Goal: Task Accomplishment & Management: Use online tool/utility

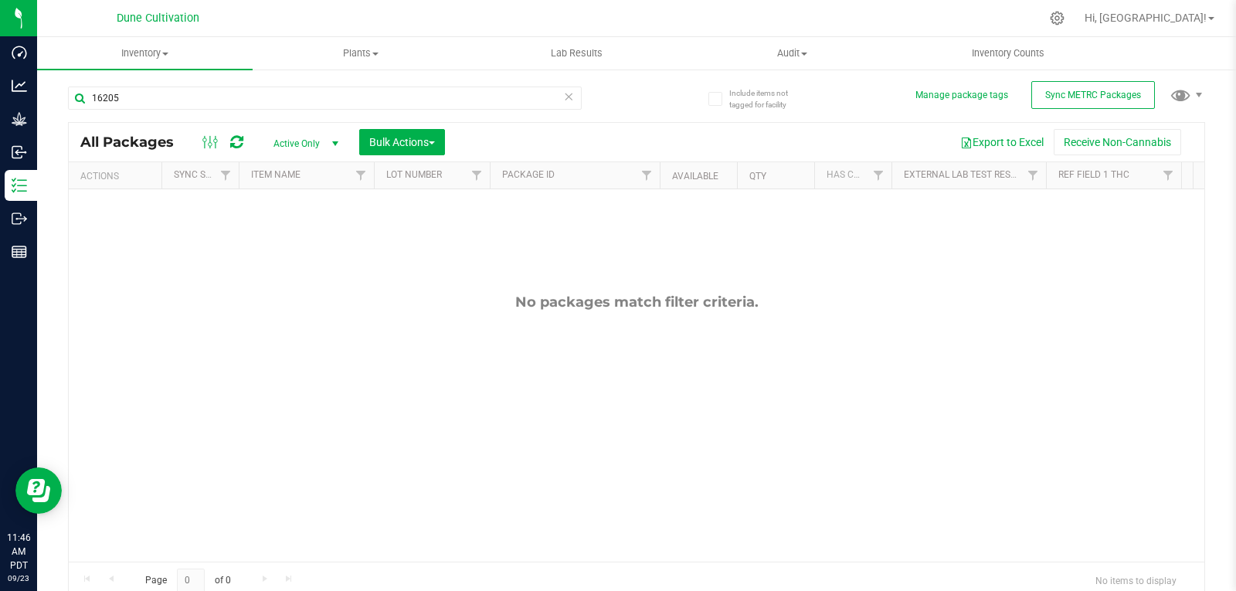
click at [253, 85] on div "16205" at bounding box center [352, 97] width 568 height 49
click at [253, 102] on input "16205" at bounding box center [325, 98] width 514 height 23
type input "1"
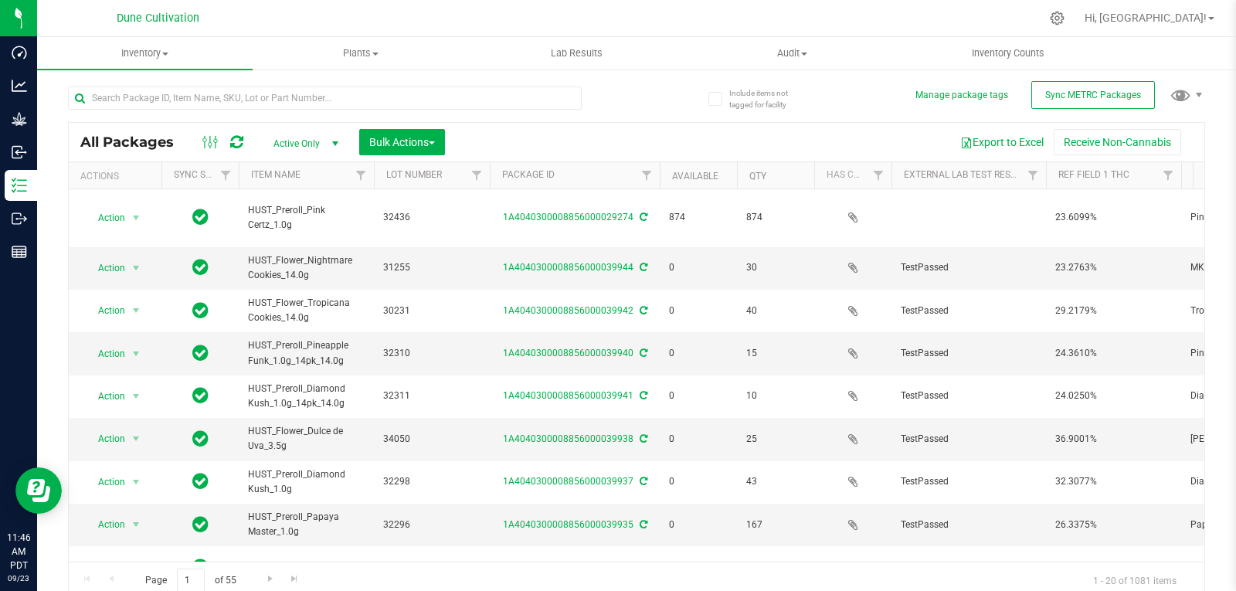
click at [447, 114] on div at bounding box center [325, 105] width 514 height 36
click at [464, 101] on input "text" at bounding box center [325, 98] width 514 height 23
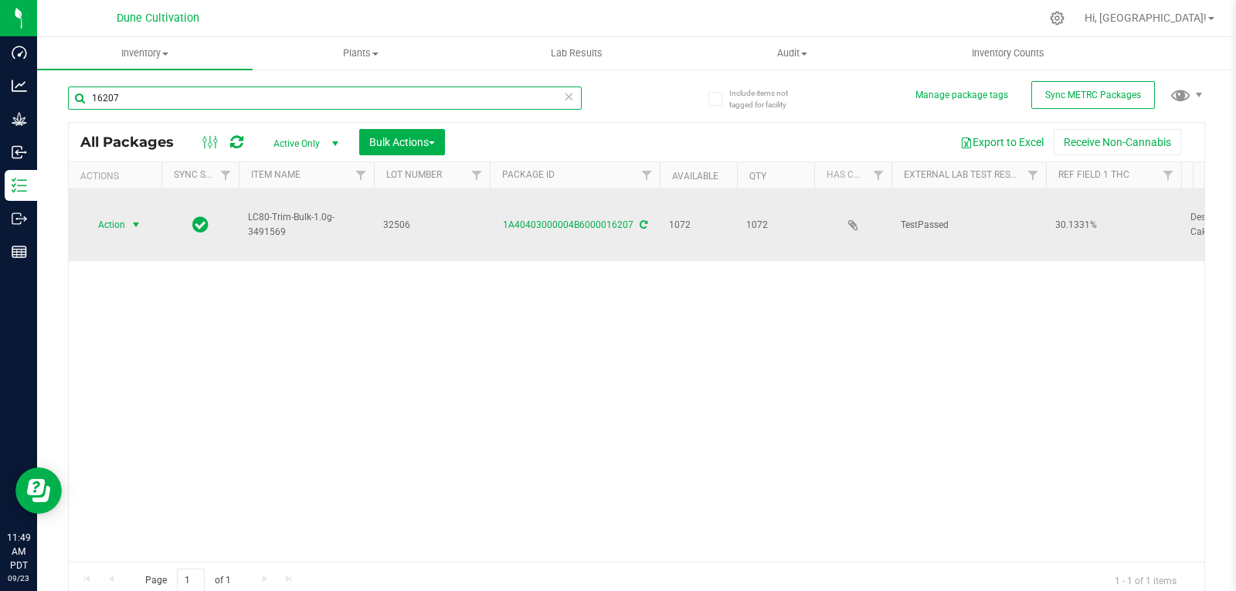
type input "16207"
click at [106, 214] on span "Action" at bounding box center [105, 225] width 42 height 22
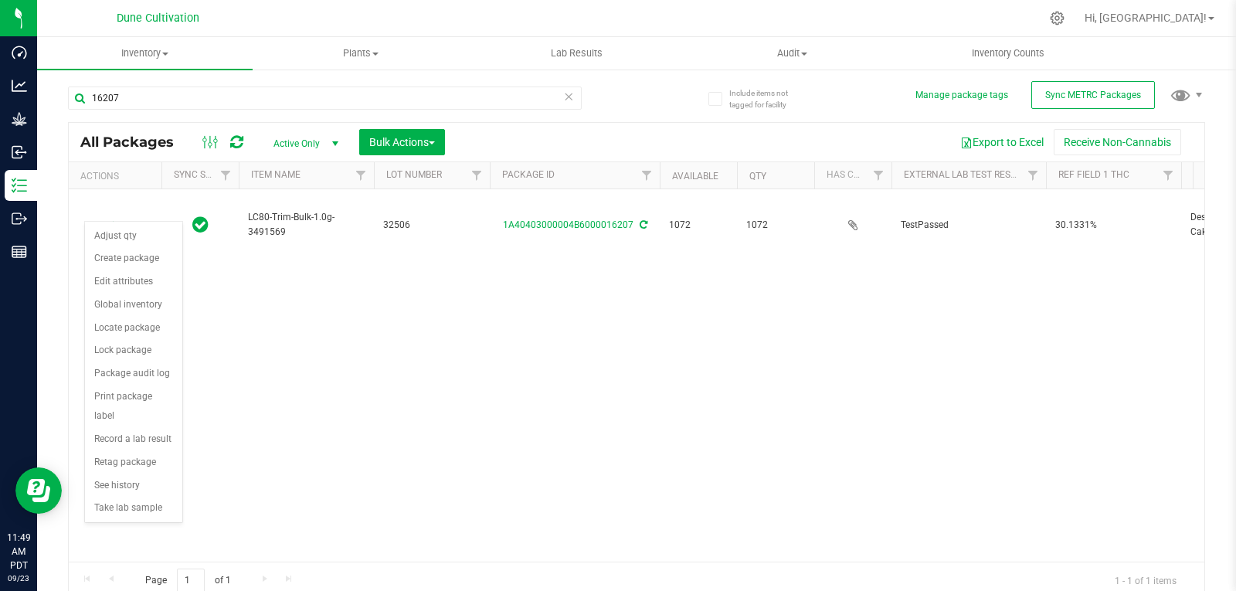
scroll to position [8, 0]
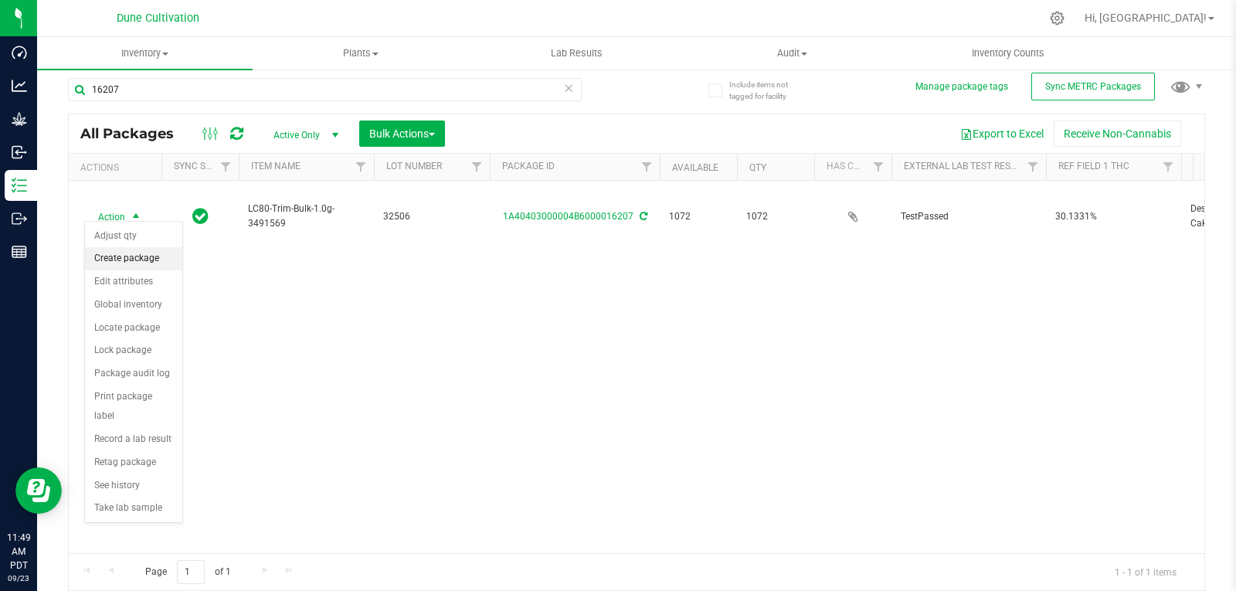
click at [151, 258] on li "Create package" at bounding box center [133, 258] width 97 height 23
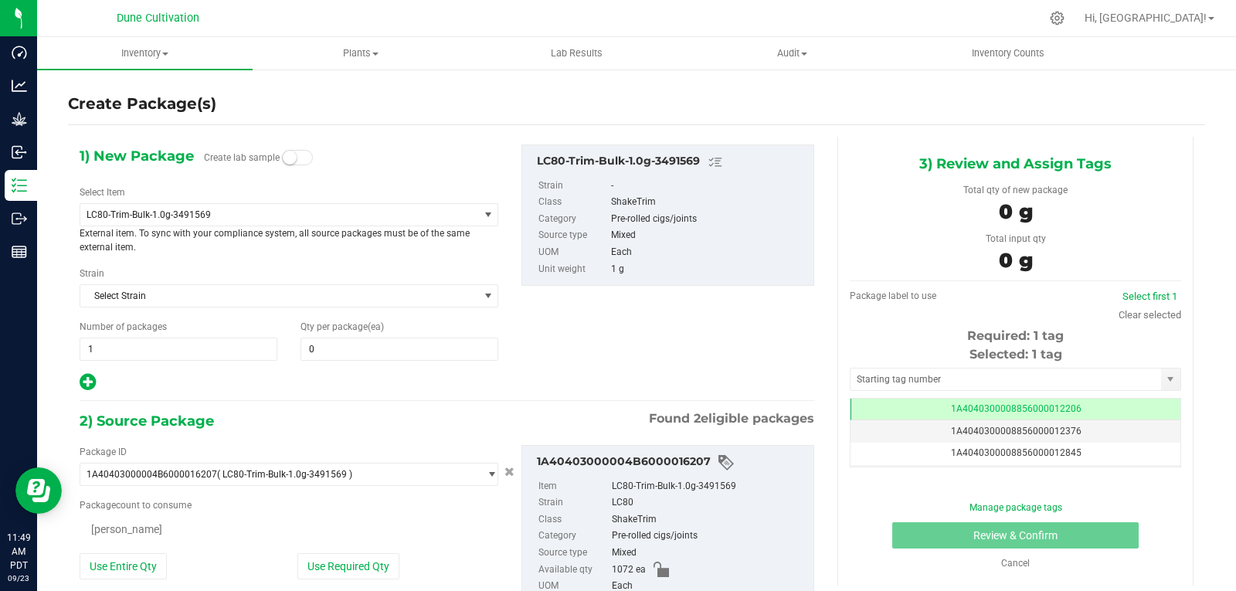
type input "0"
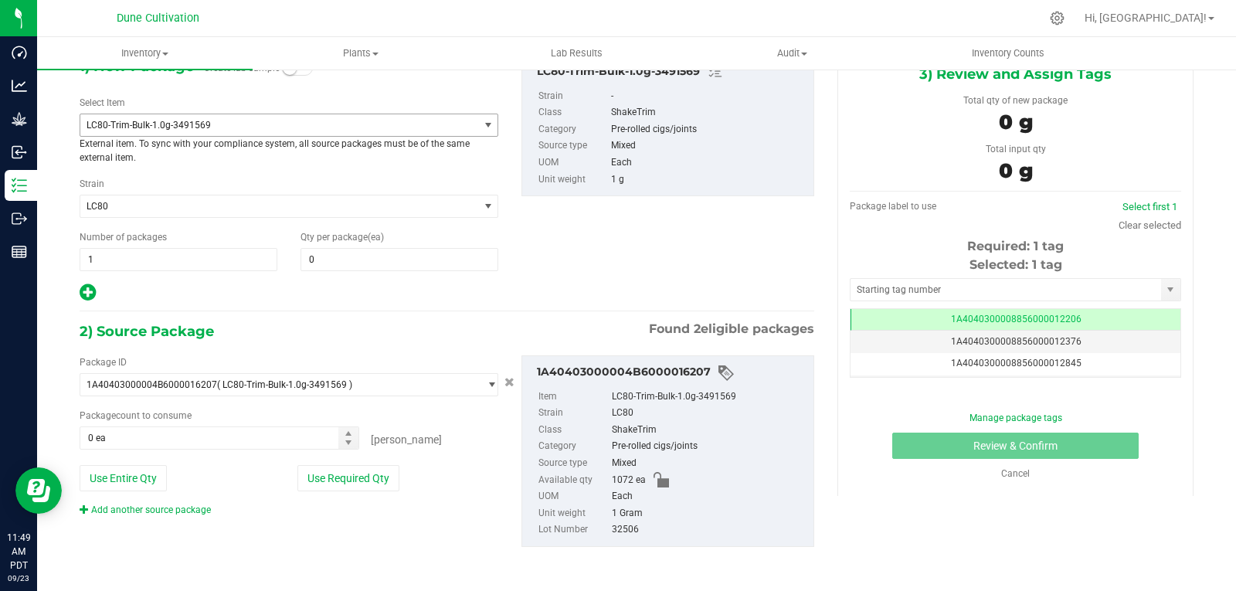
click at [203, 126] on span "LC80-Trim-Bulk-1.0g-3491569" at bounding box center [272, 125] width 370 height 11
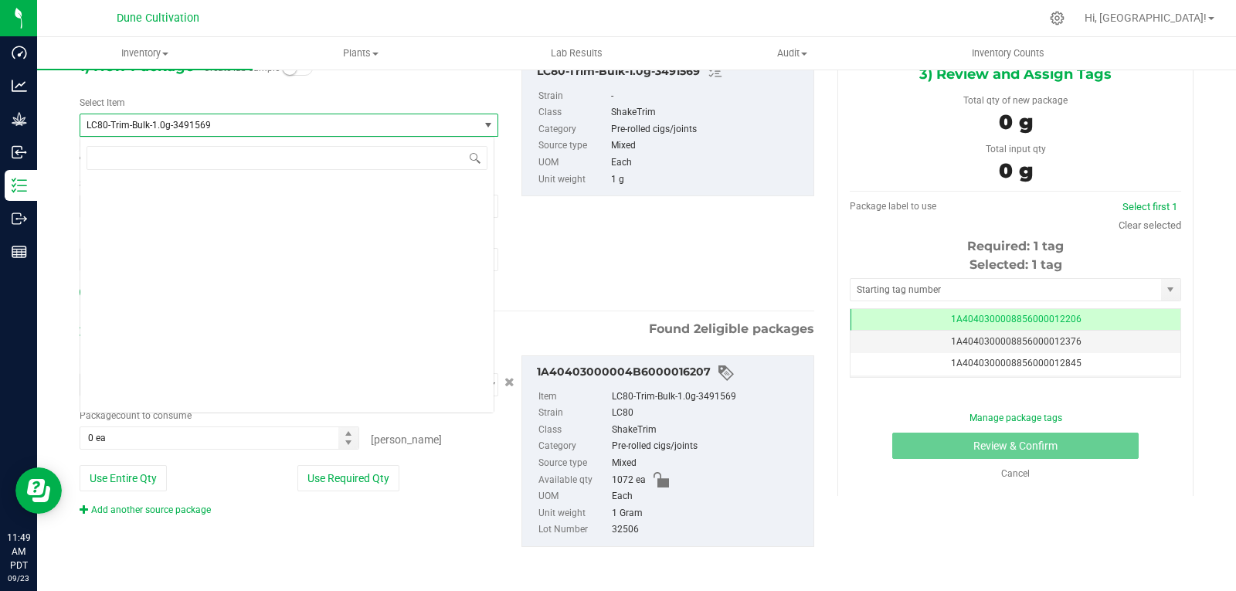
scroll to position [46647, 0]
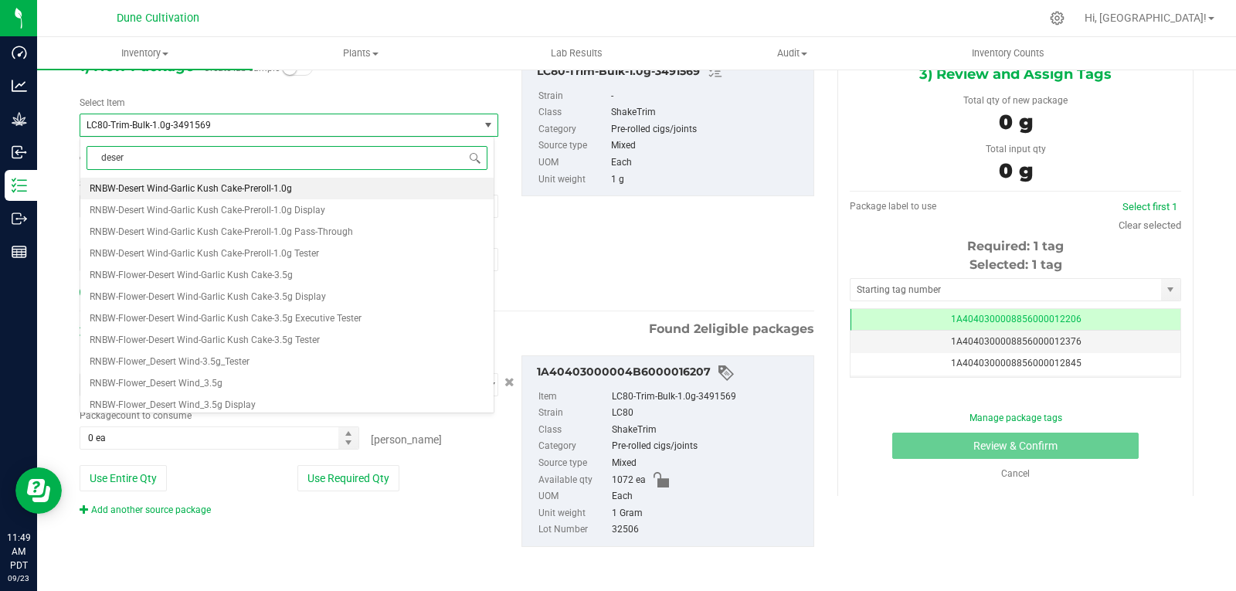
type input "desert"
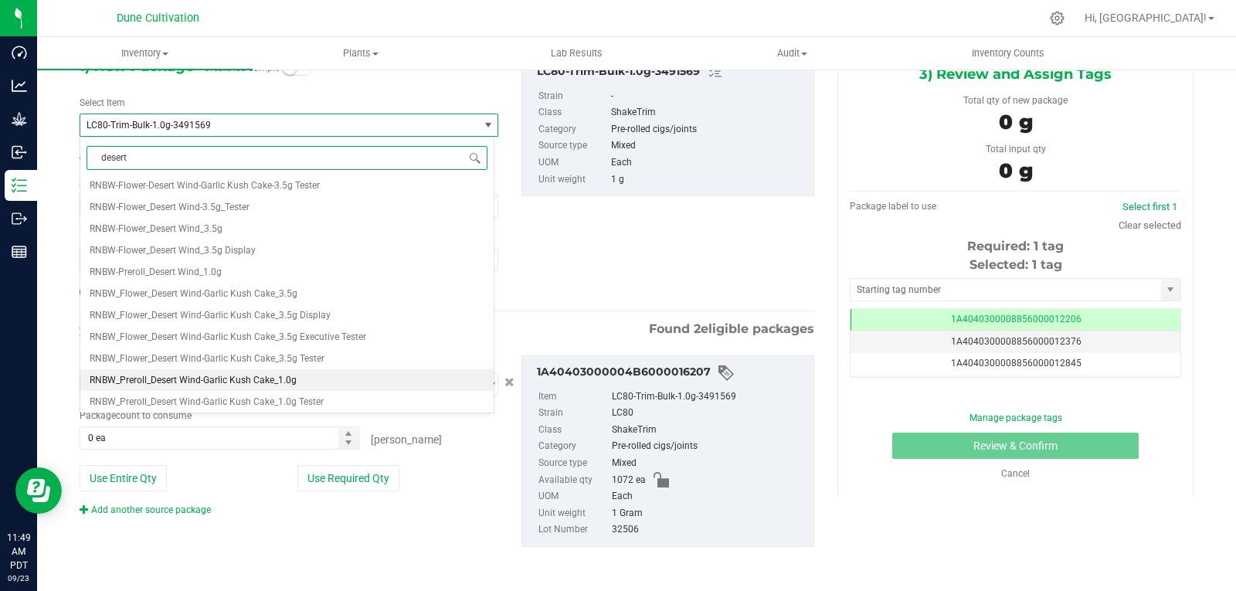
click at [229, 375] on span "RNBW_Preroll_Desert Wind-Garlic Kush Cake_1.0g" at bounding box center [193, 380] width 207 height 11
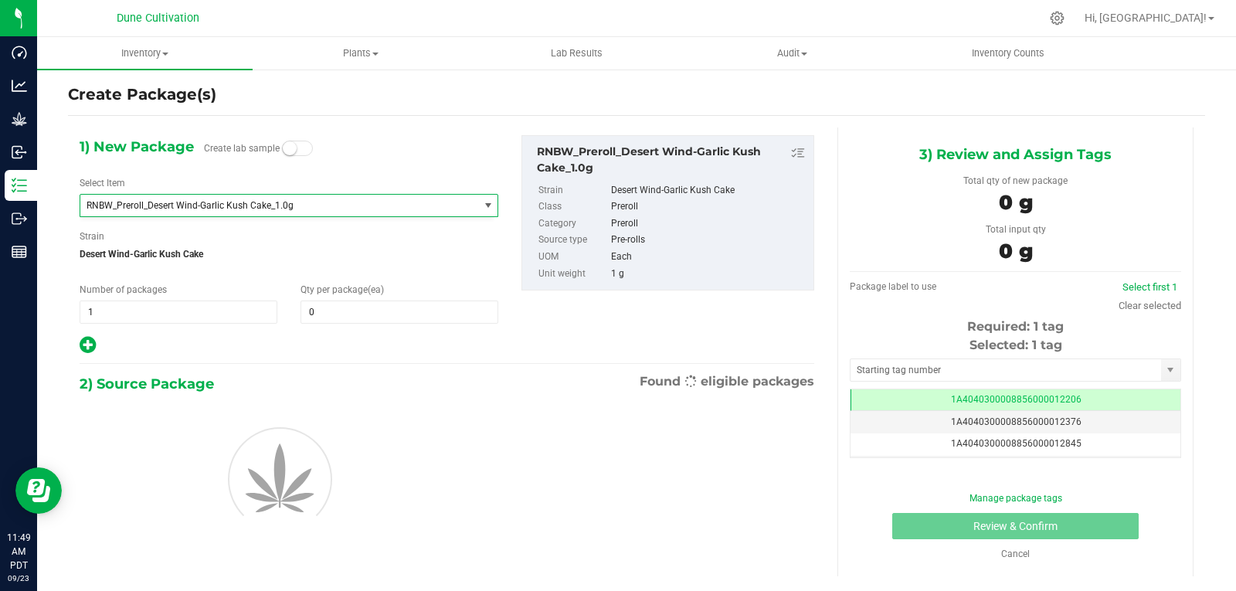
type input "0"
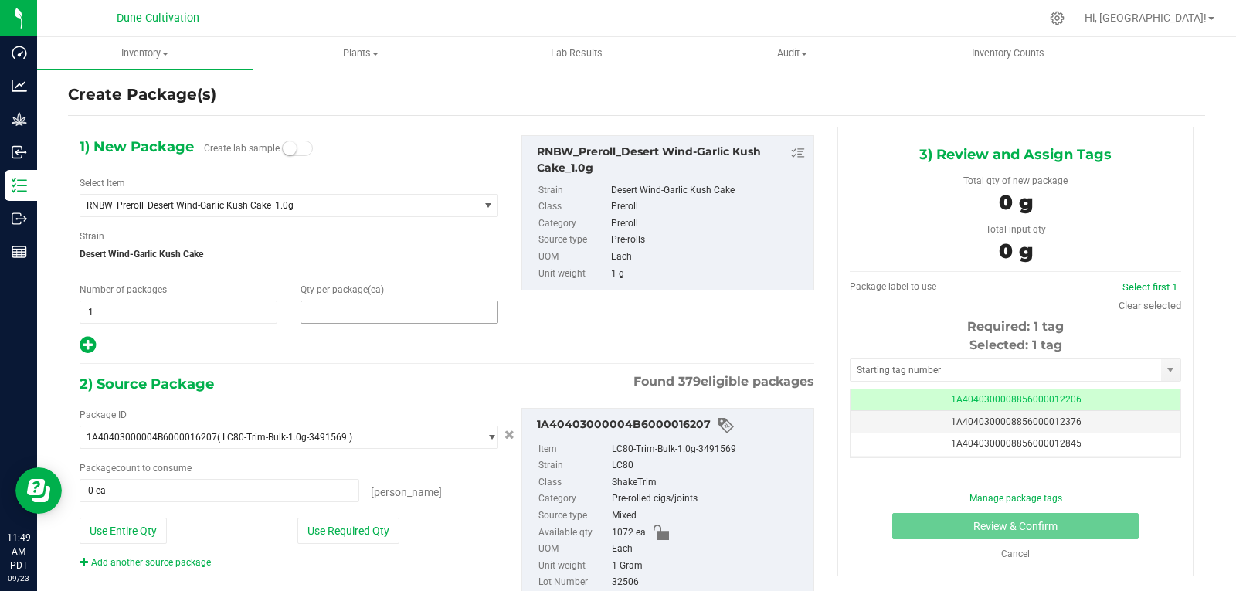
click at [324, 307] on span at bounding box center [399, 311] width 198 height 23
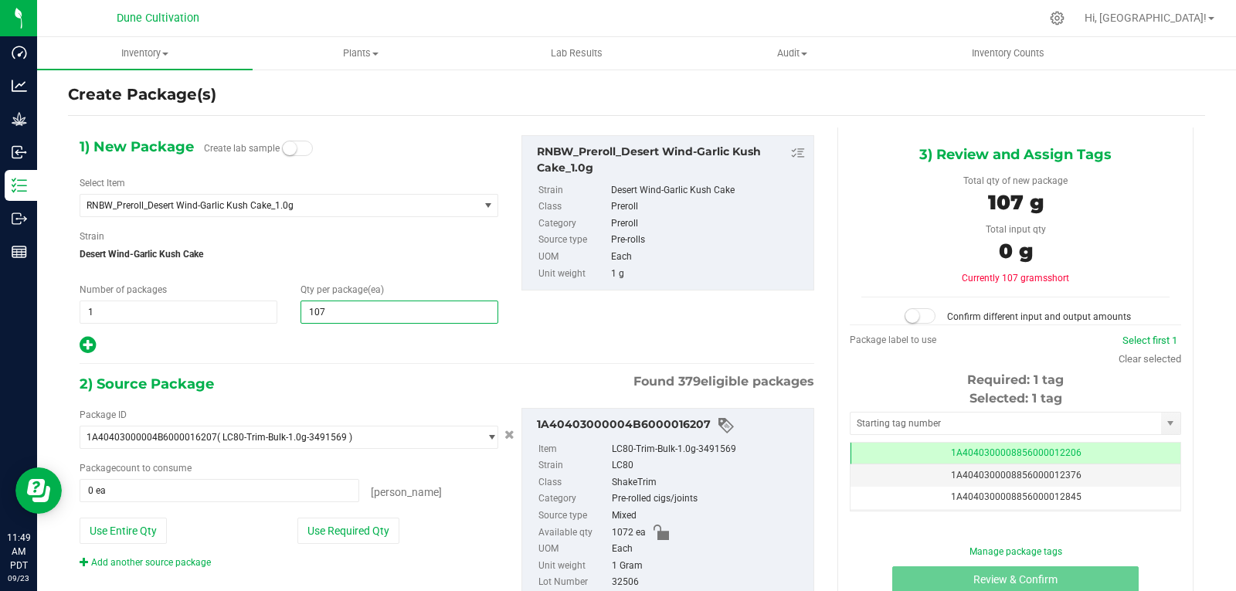
type input "1072"
type input "1,072"
click at [322, 555] on div "Add another source package" at bounding box center [289, 562] width 419 height 14
click at [323, 548] on div "Package ID 1A40403000004B6000016207 ( LC80-Trim-Bulk-1.0g-3491569 ) 1A404030000…" at bounding box center [289, 488] width 442 height 161
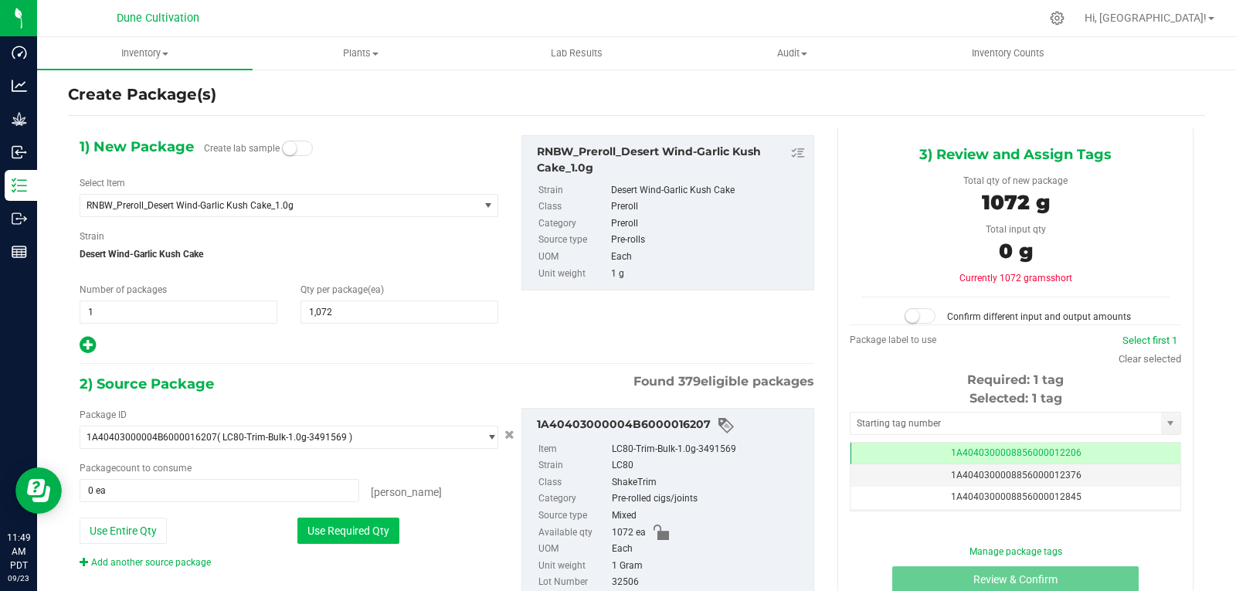
click at [322, 539] on button "Use Required Qty" at bounding box center [348, 530] width 102 height 26
type input "1072 ea"
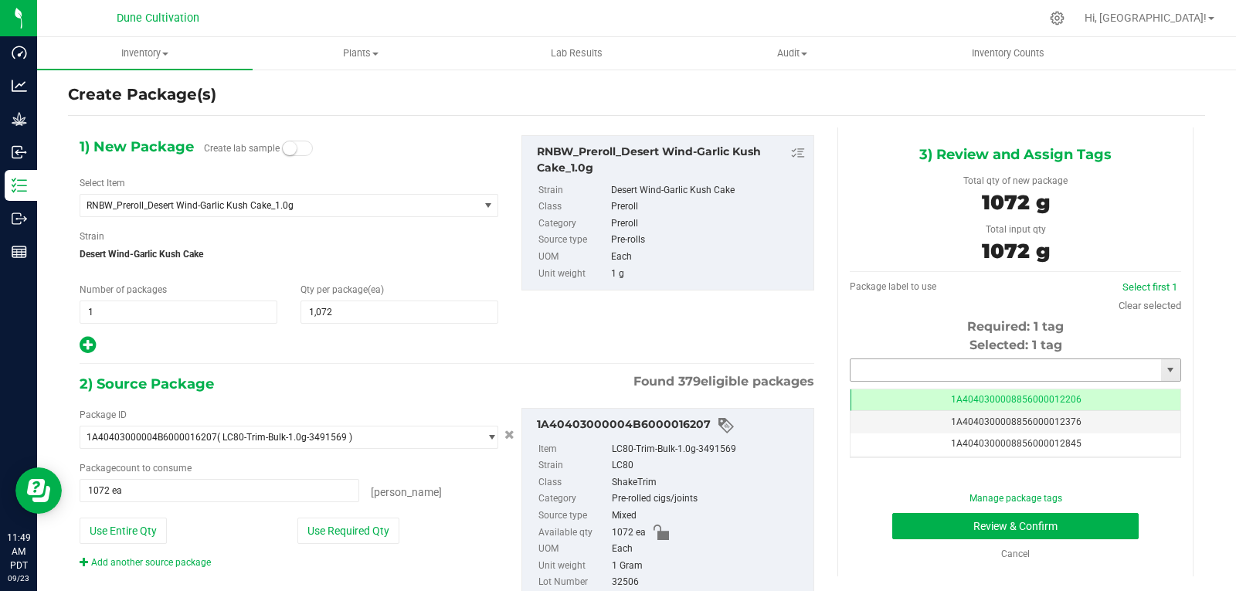
click at [863, 376] on input "text" at bounding box center [1005, 370] width 310 height 22
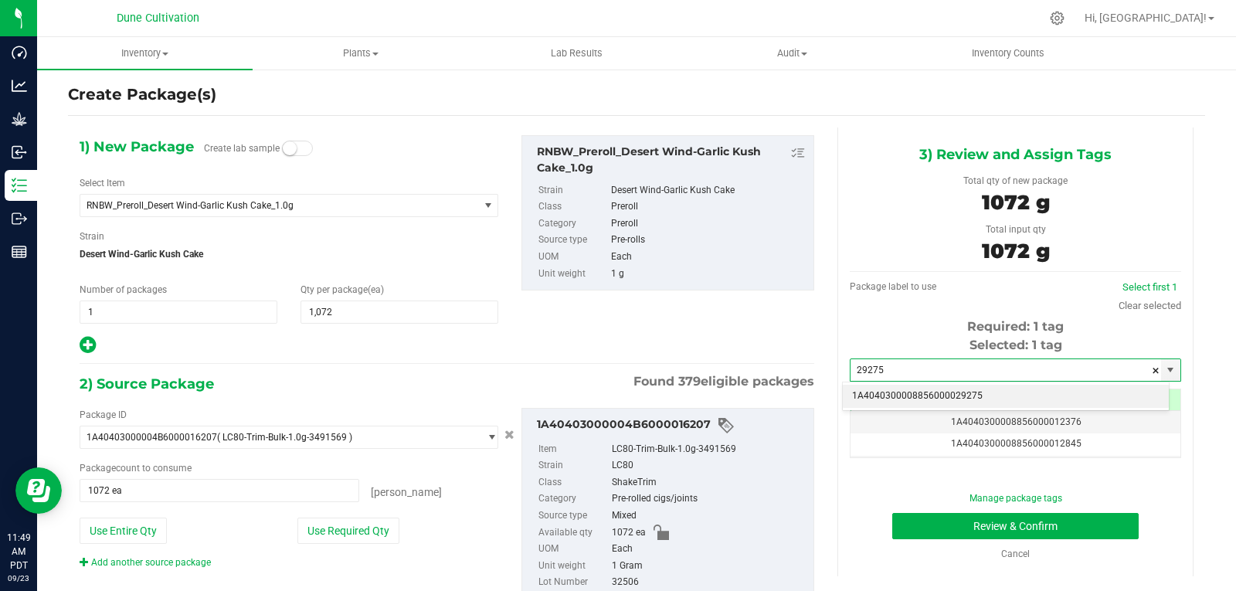
click at [865, 390] on li "1A4040300008856000029275" at bounding box center [1006, 396] width 326 height 23
type input "1A4040300008856000029275"
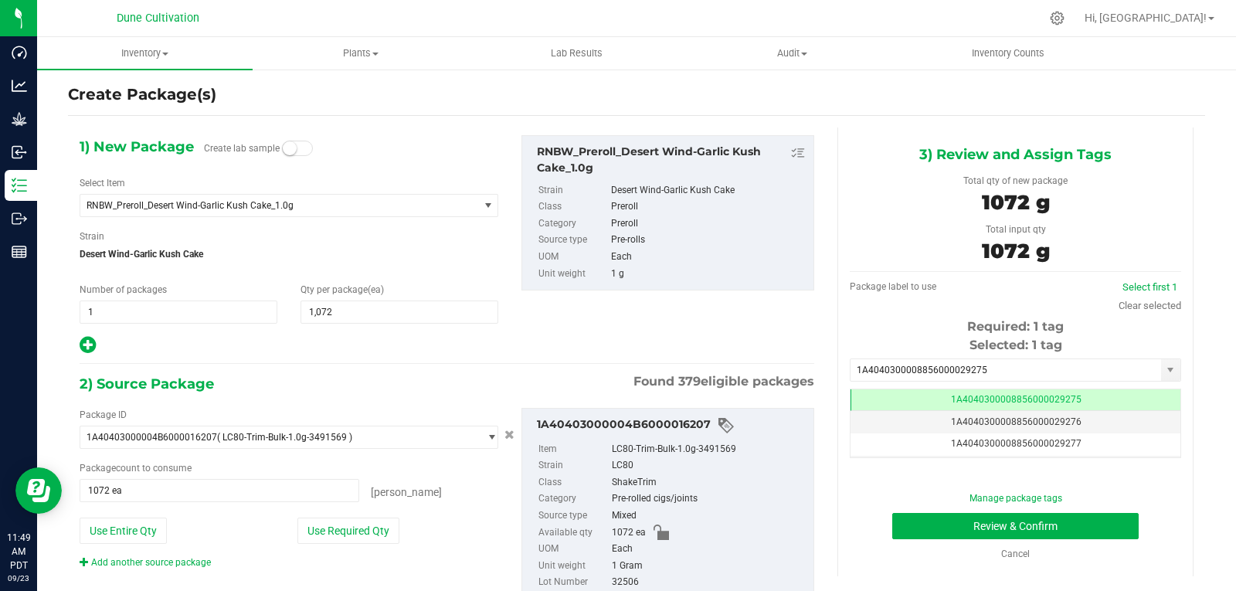
click at [1071, 541] on div "Manage package tags Review & Confirm Cancel" at bounding box center [1015, 526] width 308 height 70
click at [1068, 529] on button "Review & Confirm" at bounding box center [1015, 526] width 246 height 26
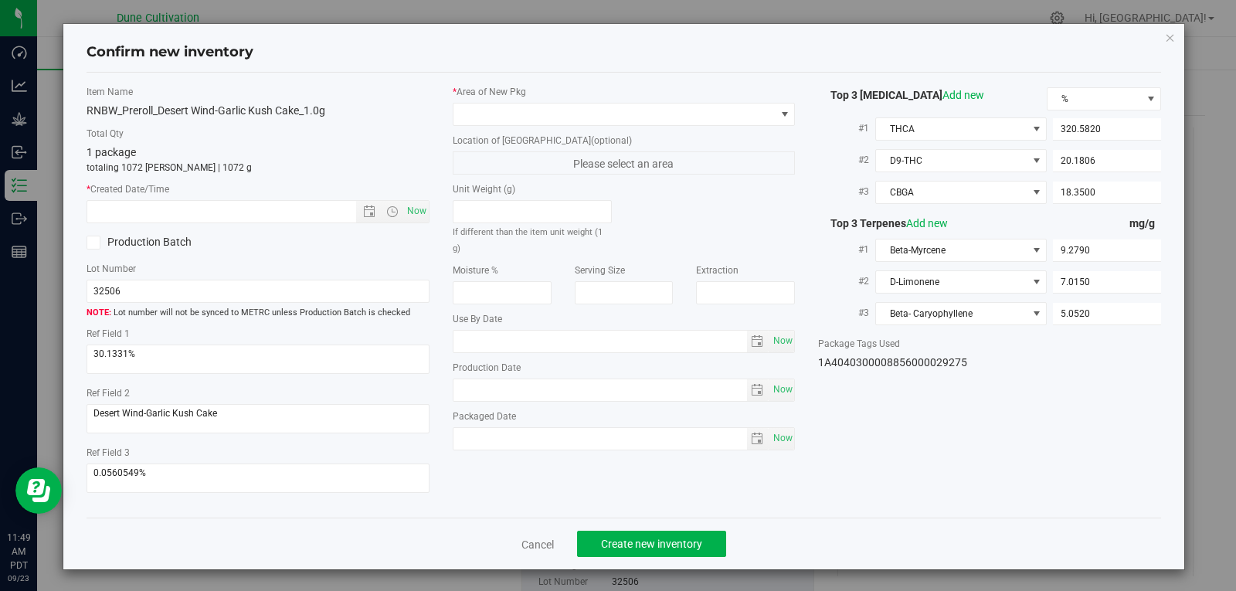
click at [637, 127] on div "* Area of [GEOGRAPHIC_DATA] Location of [GEOGRAPHIC_DATA] (optional) Please sel…" at bounding box center [624, 271] width 366 height 373
click at [639, 120] on span at bounding box center [614, 114] width 322 height 22
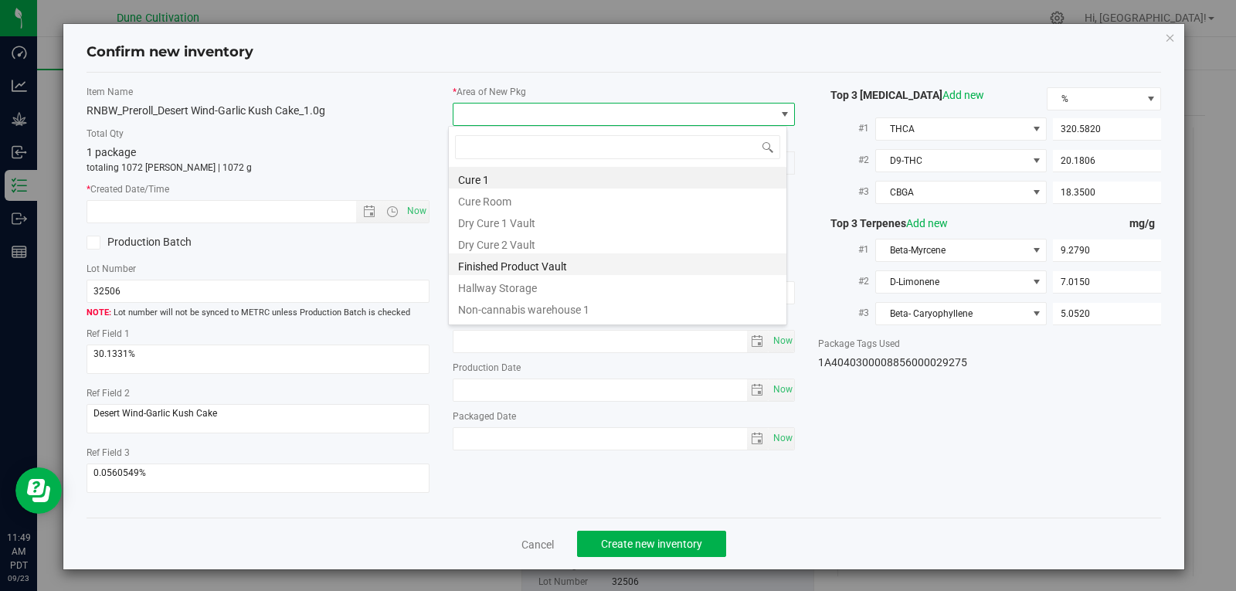
click at [572, 271] on li "Finished Product Vault" at bounding box center [618, 264] width 338 height 22
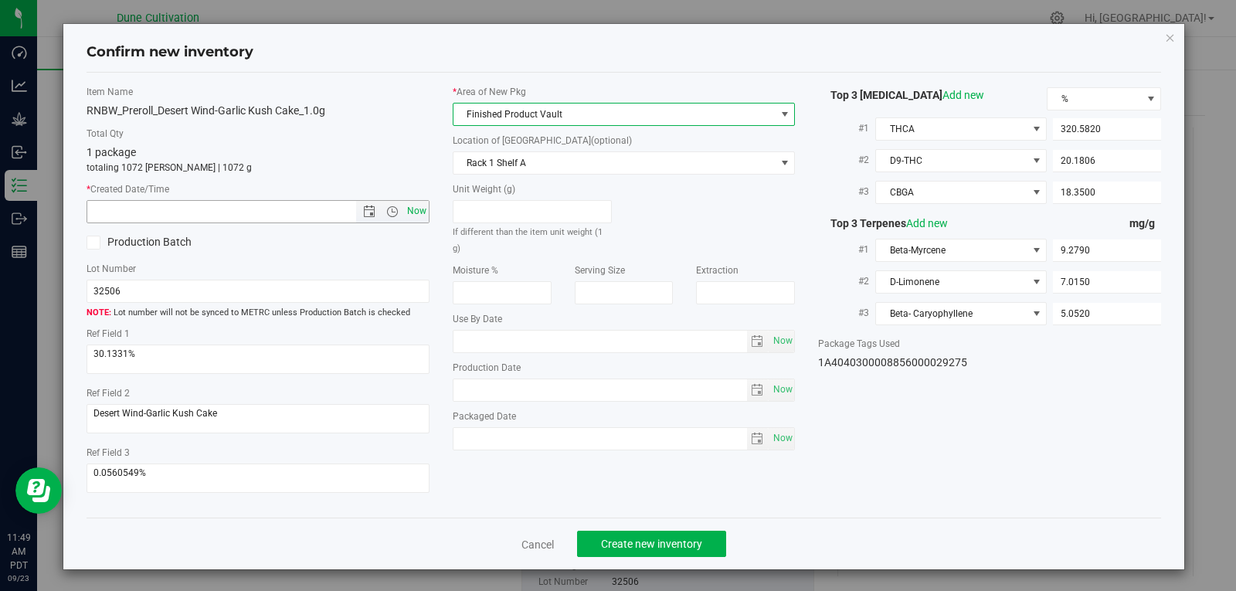
click at [416, 209] on span "Now" at bounding box center [416, 211] width 26 height 22
type input "[DATE] 11:49 AM"
drag, startPoint x: 673, startPoint y: 545, endPoint x: 666, endPoint y: 541, distance: 8.0
click at [670, 544] on span "Create new inventory" at bounding box center [651, 544] width 101 height 12
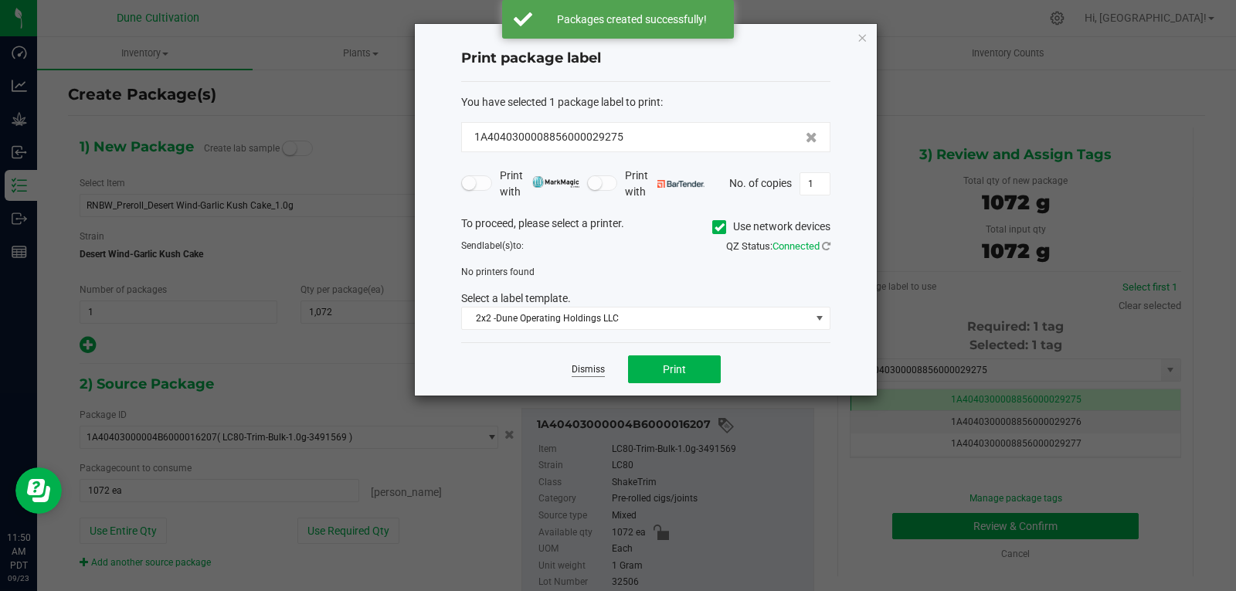
click at [572, 368] on link "Dismiss" at bounding box center [588, 369] width 33 height 13
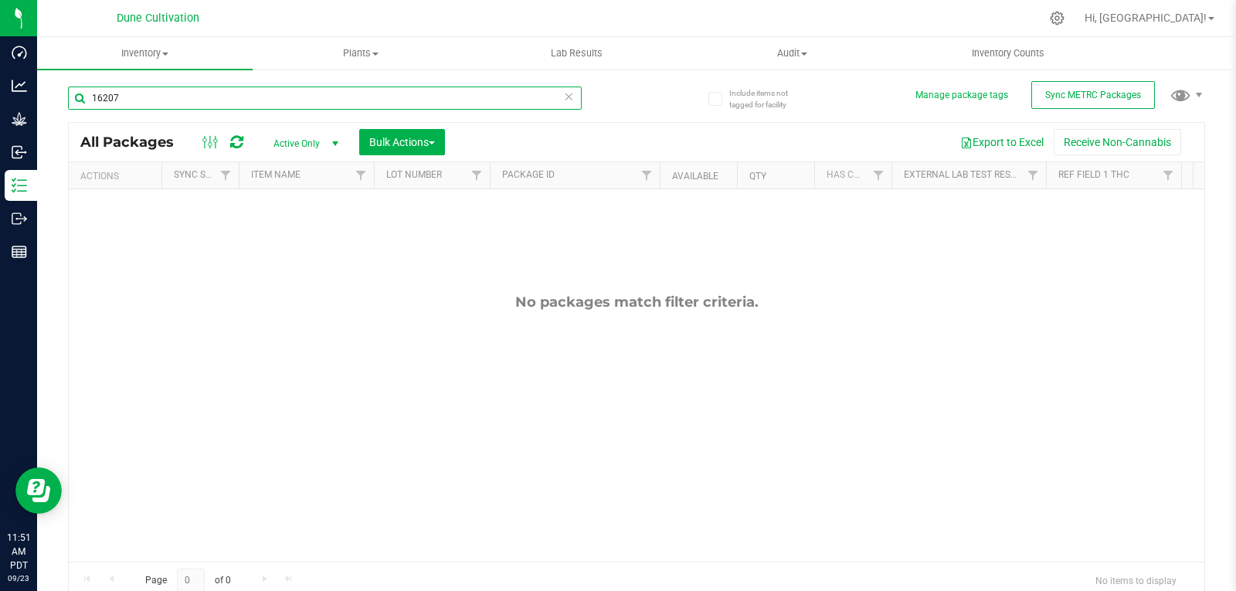
click at [330, 108] on input "16207" at bounding box center [325, 98] width 514 height 23
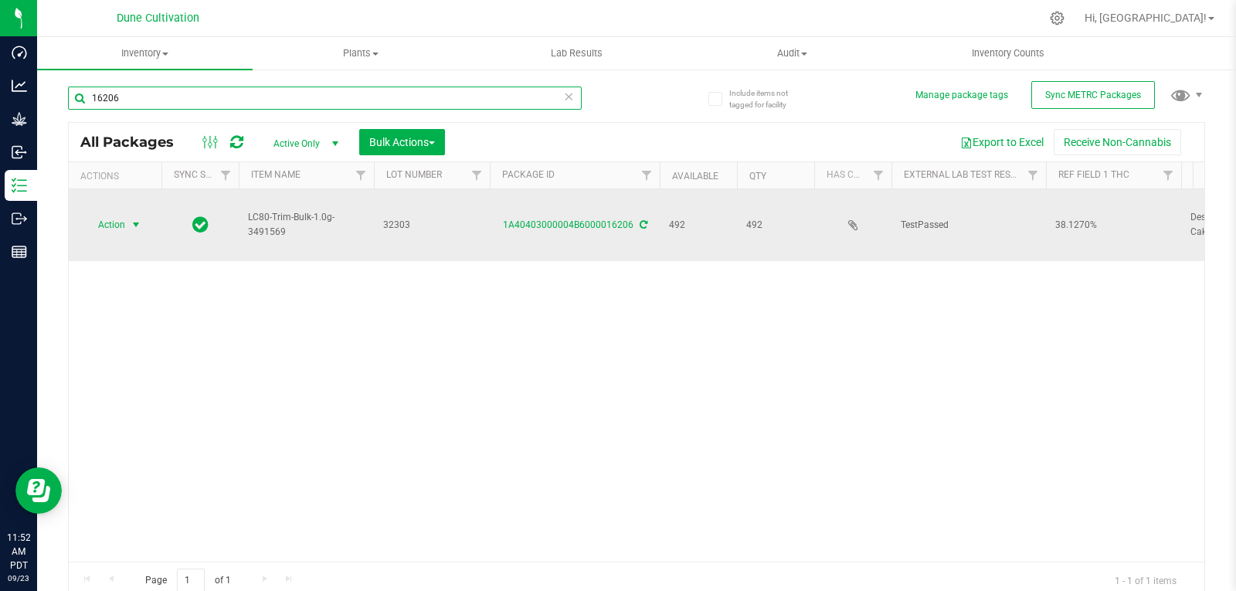
type input "16206"
click at [100, 214] on span "Action" at bounding box center [105, 225] width 42 height 22
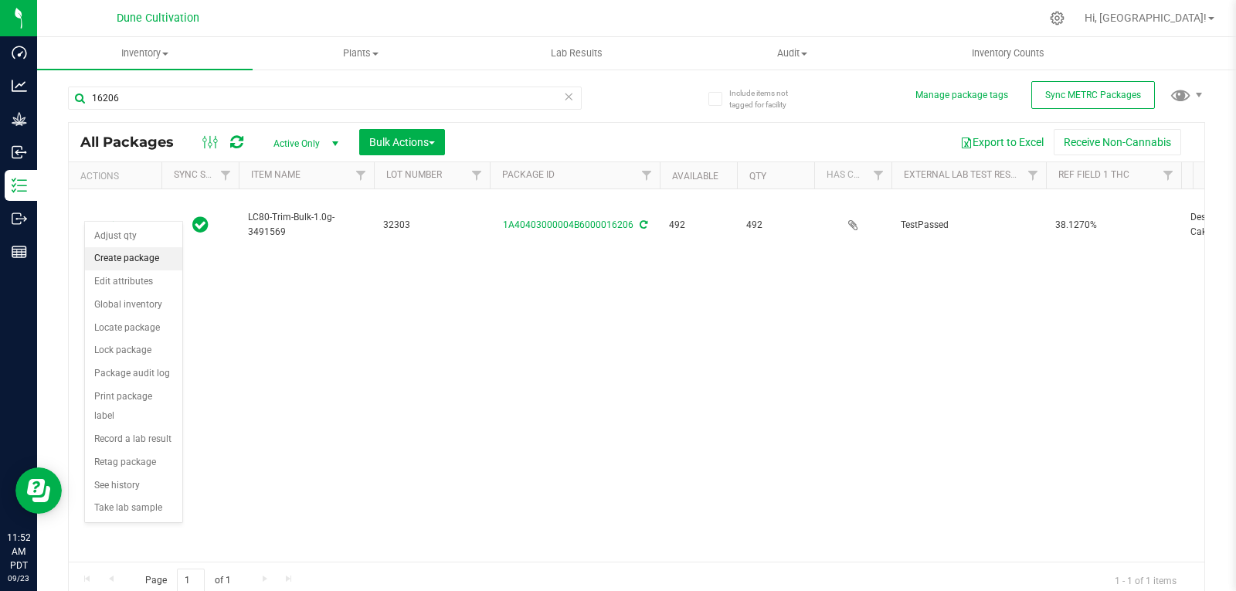
click at [119, 253] on li "Create package" at bounding box center [133, 258] width 97 height 23
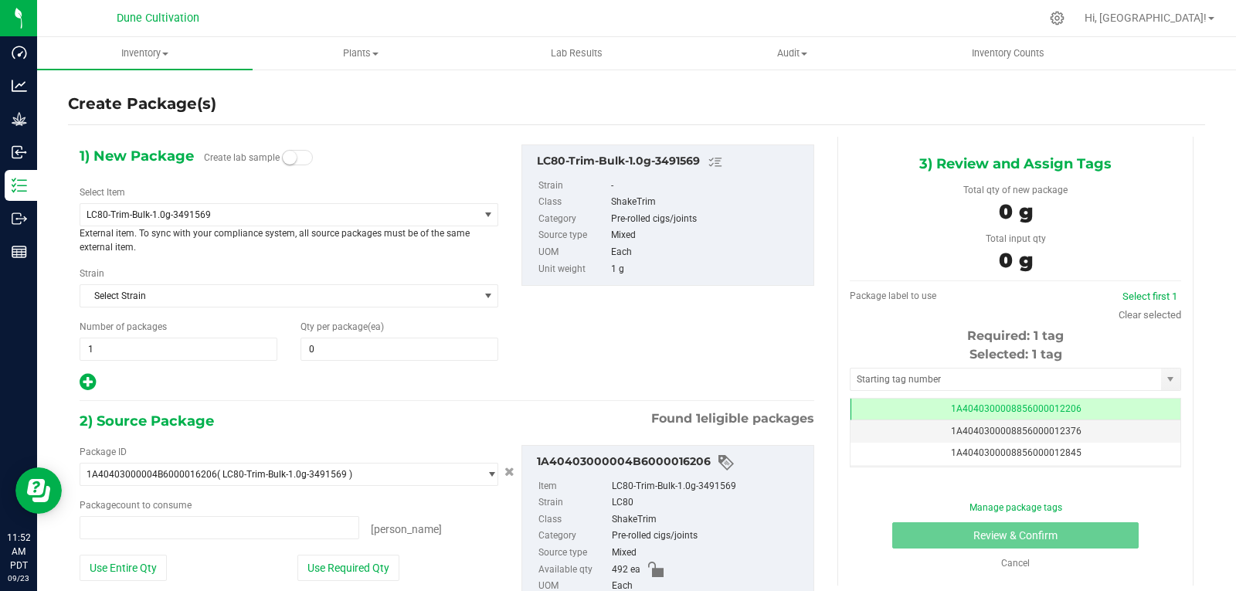
type input "0 ea"
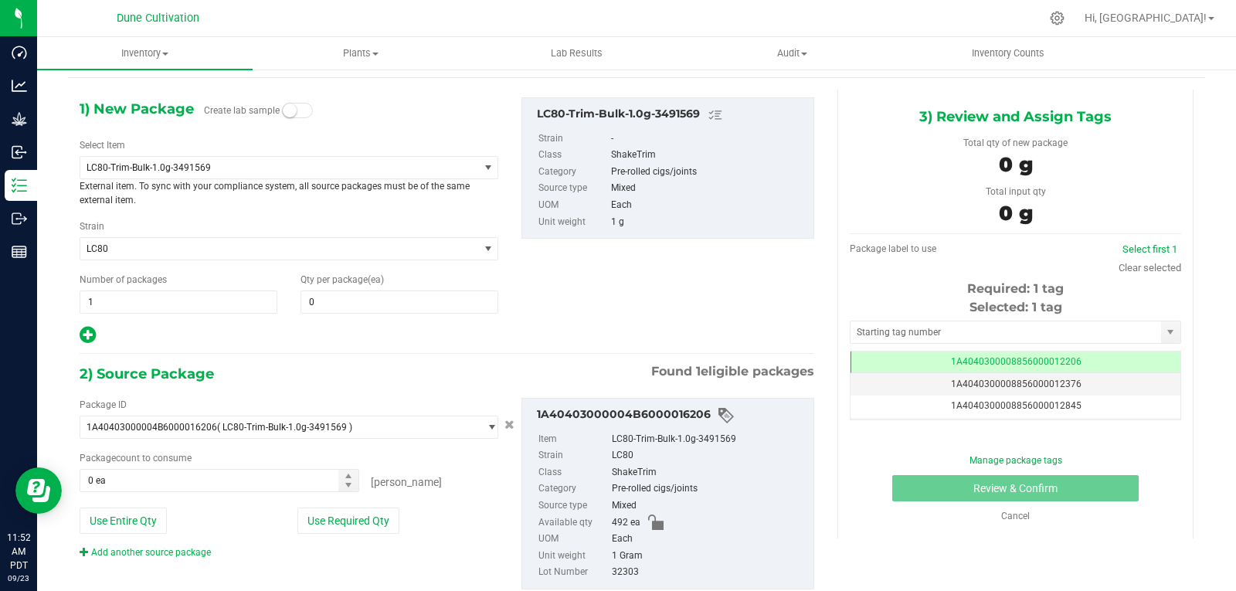
scroll to position [0, -1]
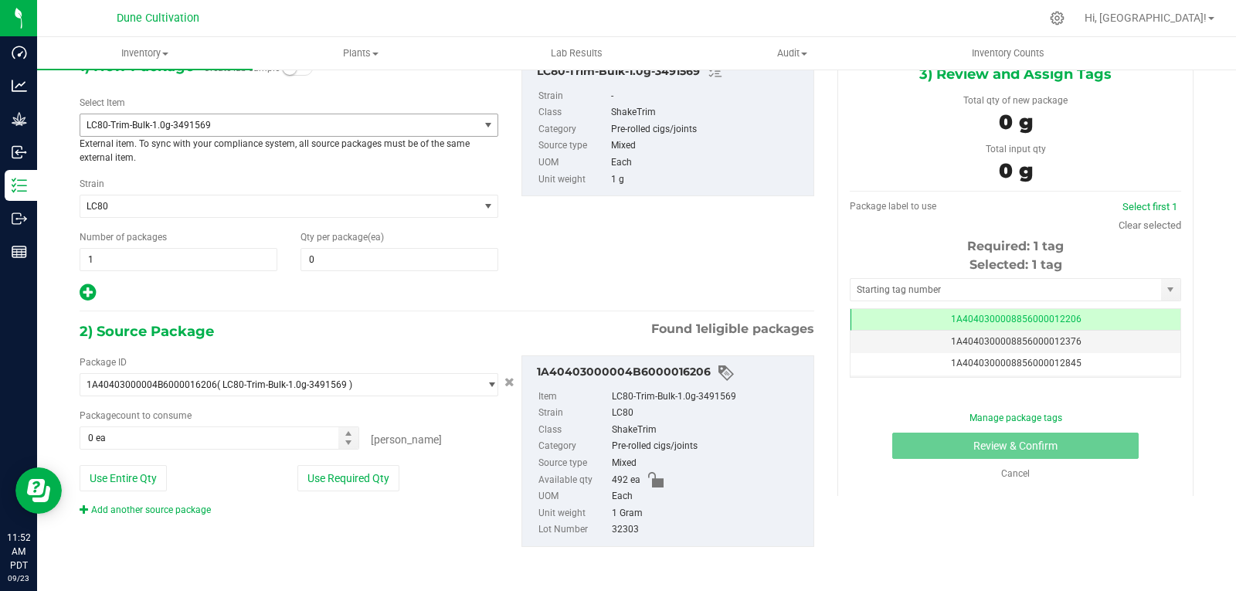
click at [187, 132] on span "LC80-Trim-Bulk-1.0g-3491569" at bounding box center [279, 125] width 398 height 22
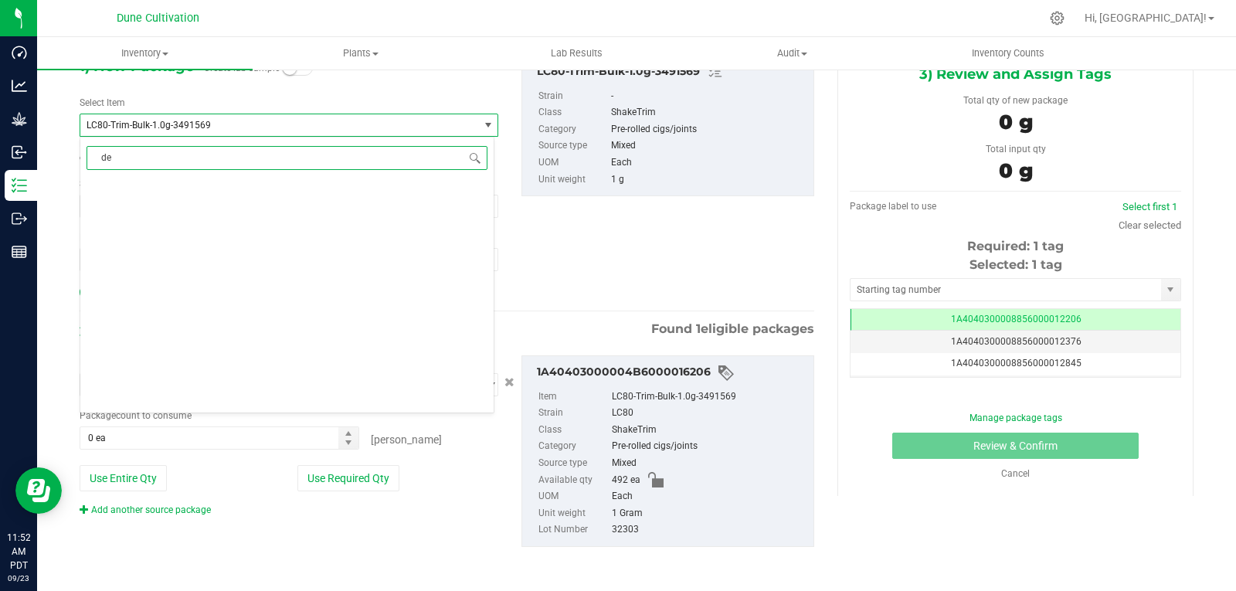
type input "des"
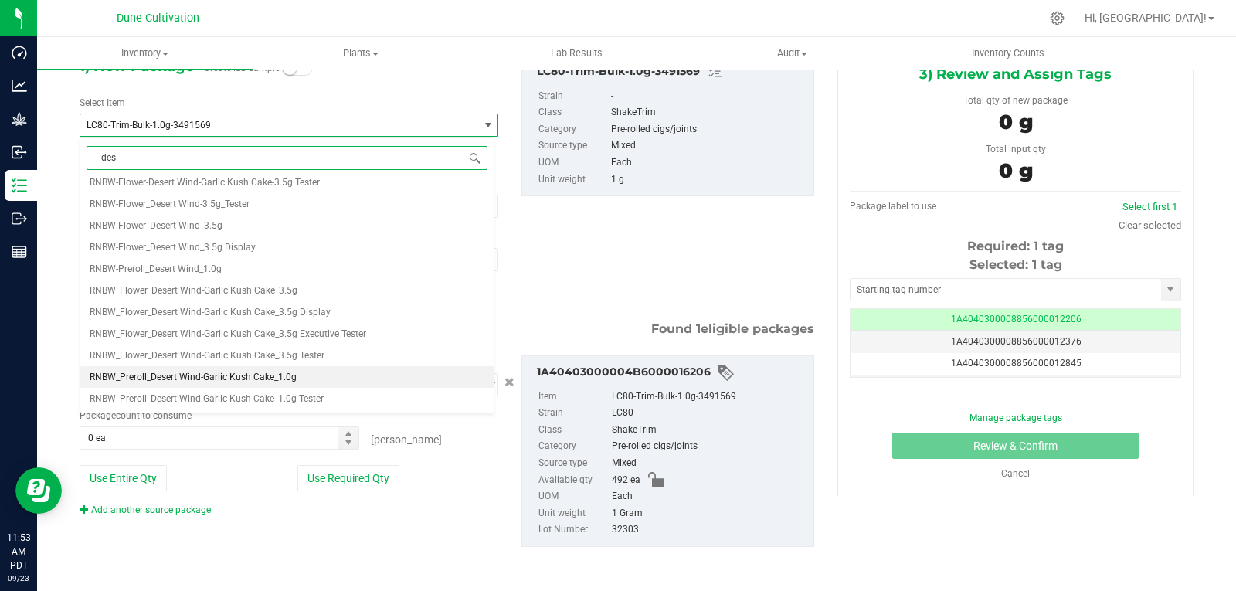
click at [232, 375] on span "RNBW_Preroll_Desert Wind-Garlic Kush Cake_1.0g" at bounding box center [193, 377] width 207 height 11
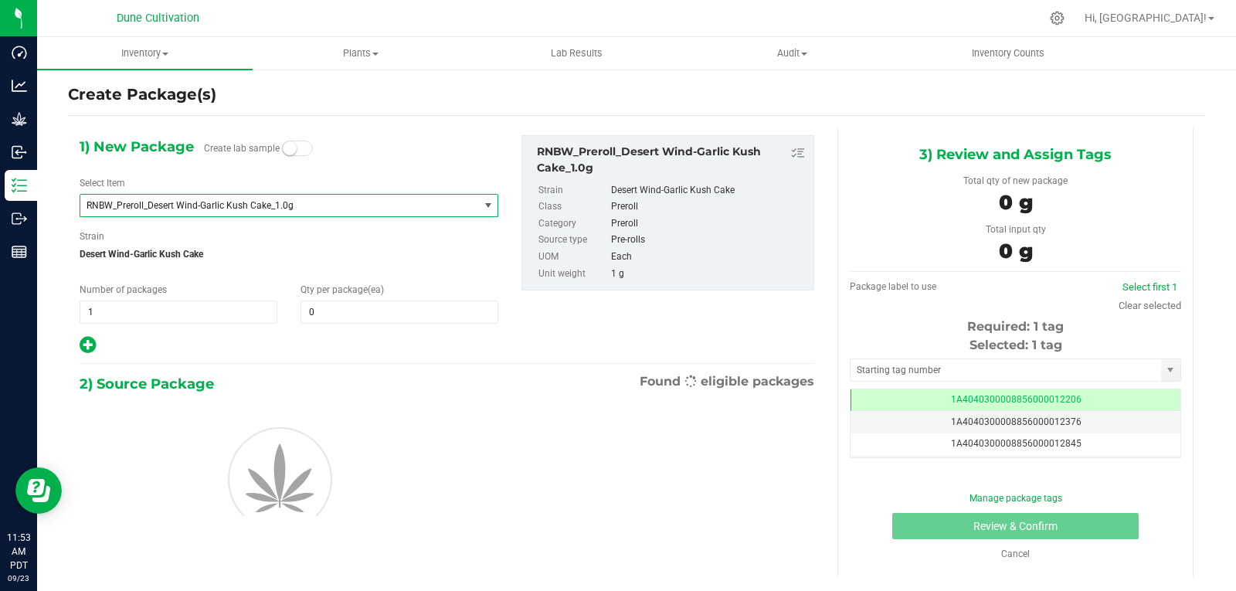
type input "0"
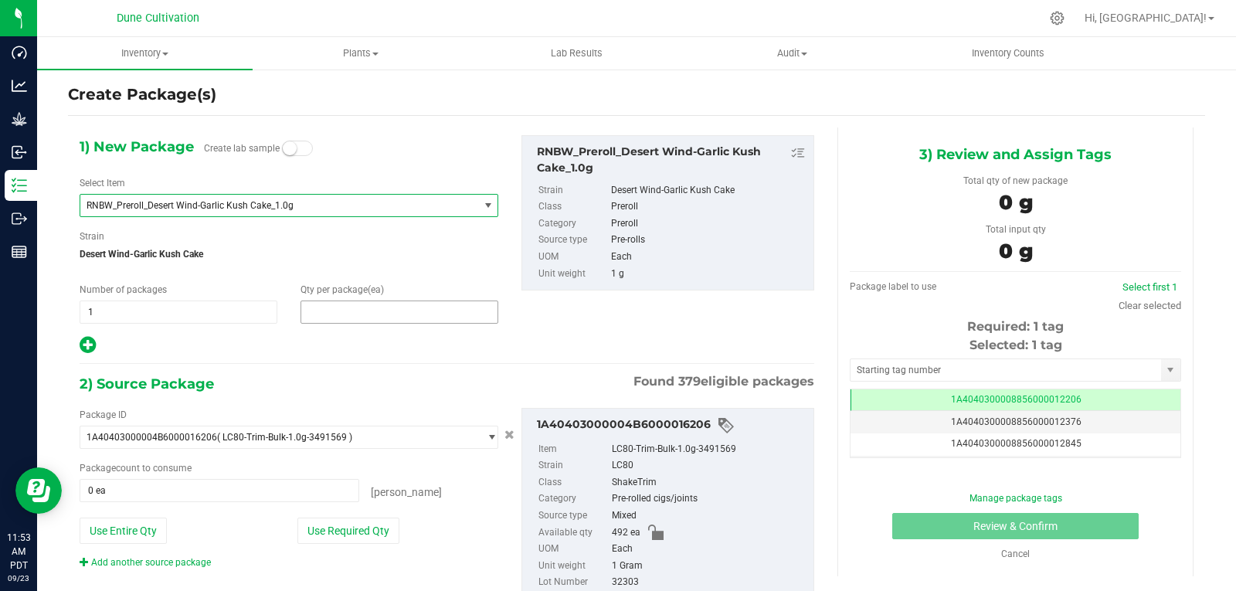
click at [341, 313] on span at bounding box center [399, 311] width 198 height 23
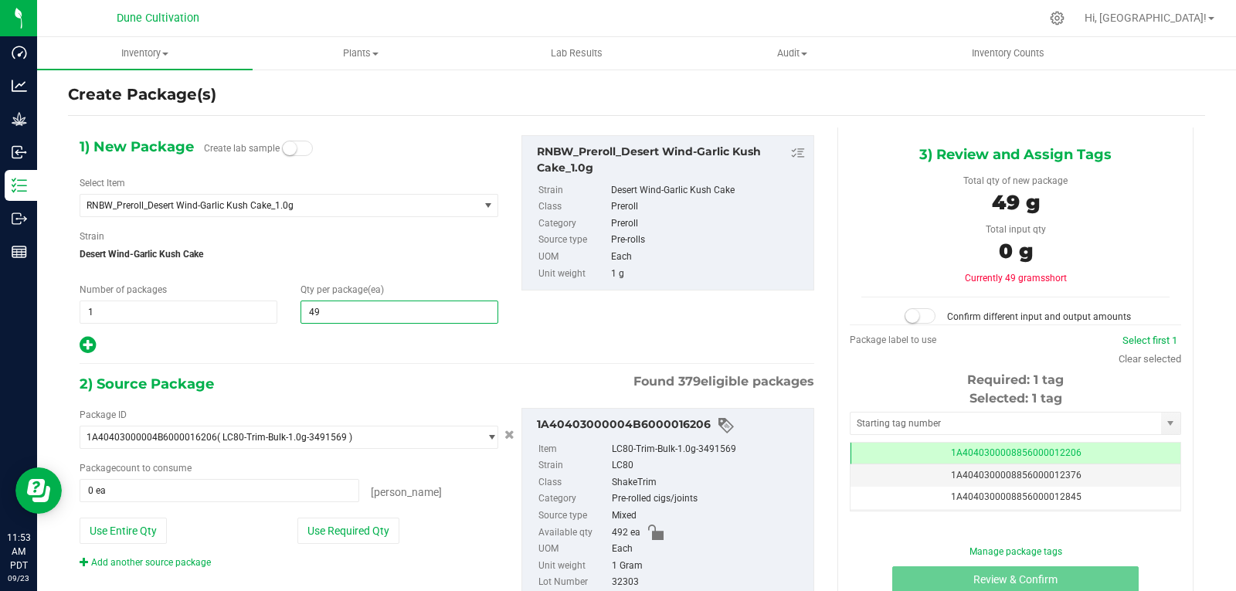
type input "492"
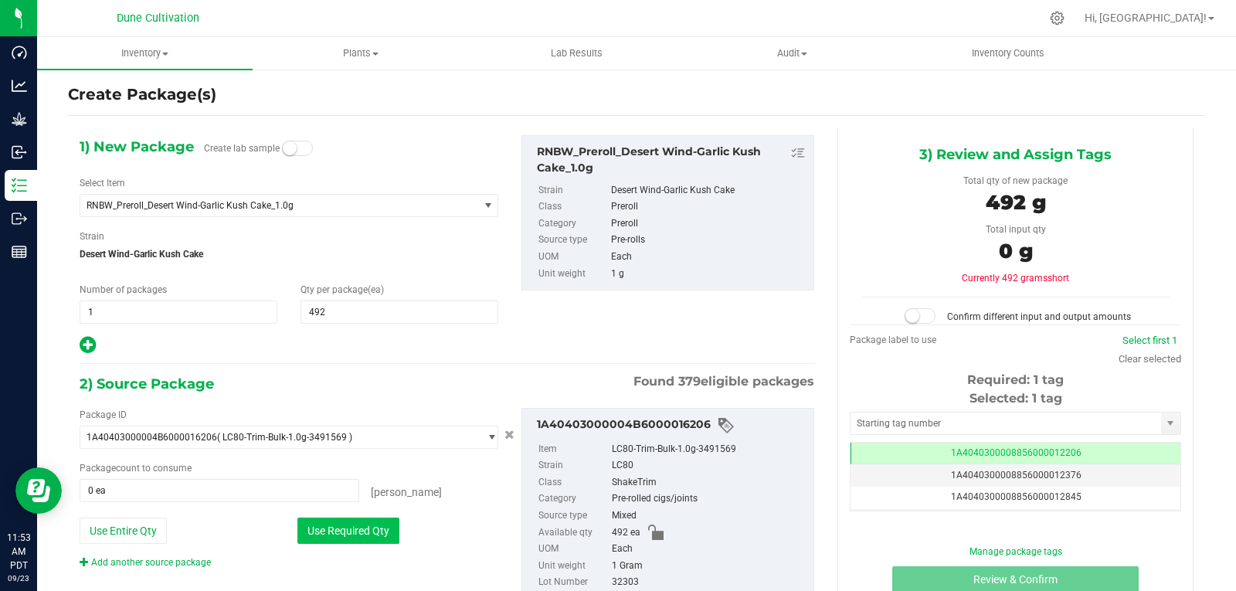
click at [382, 535] on button "Use Required Qty" at bounding box center [348, 530] width 102 height 26
type input "492 ea"
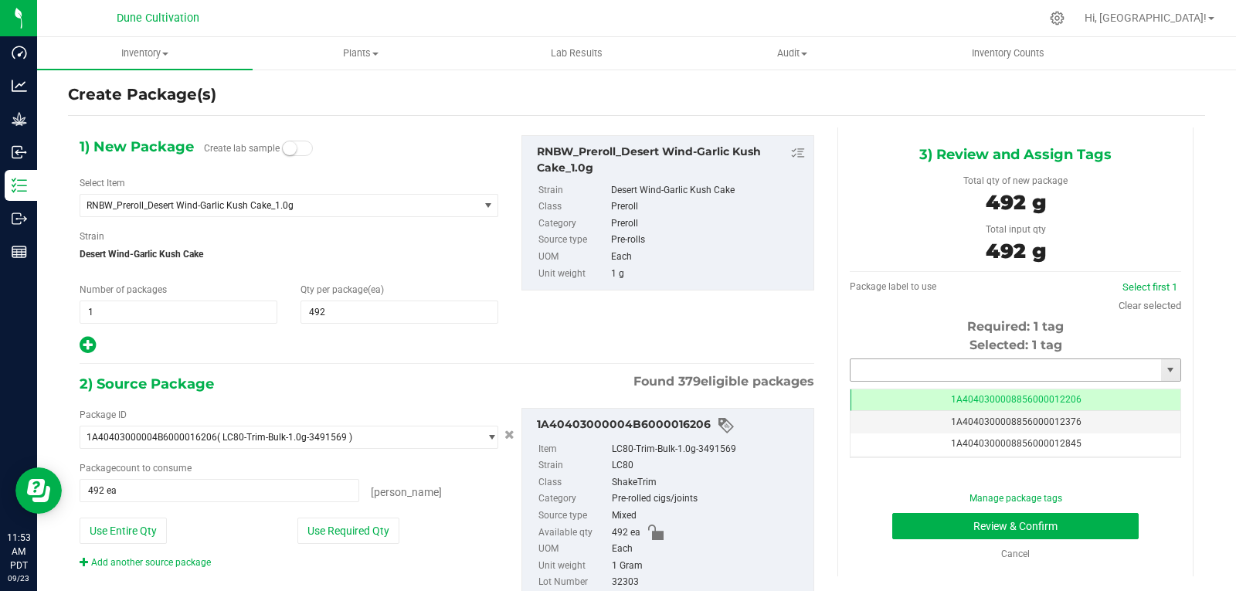
click at [890, 373] on input "text" at bounding box center [1005, 370] width 310 height 22
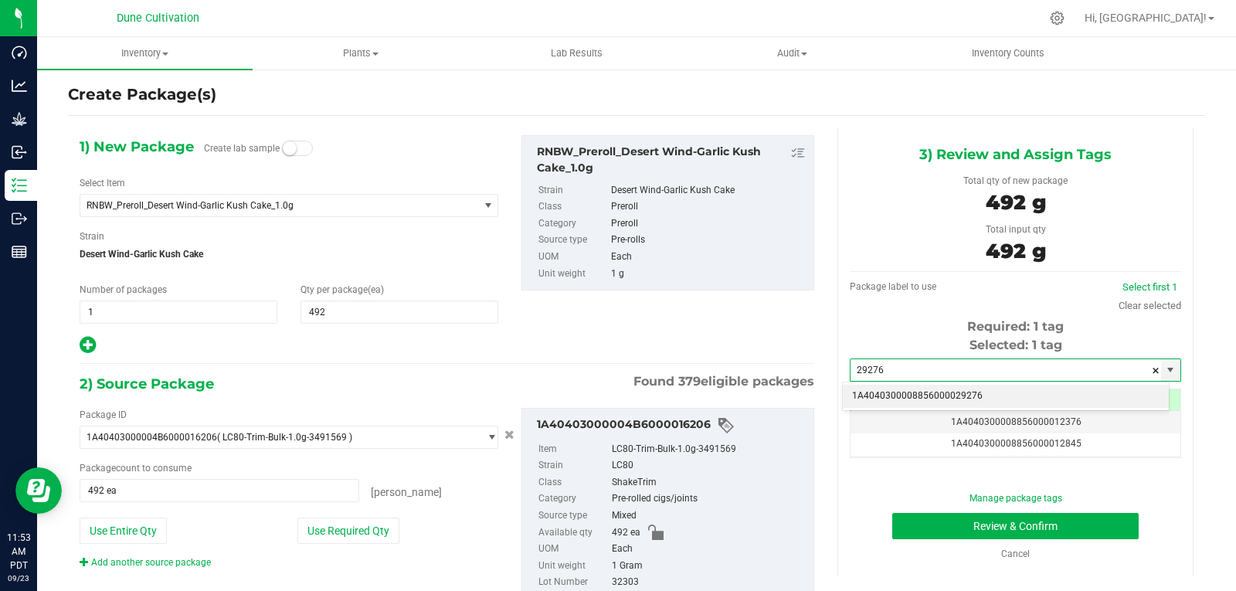
click at [894, 395] on li "1A4040300008856000029276" at bounding box center [1006, 396] width 326 height 23
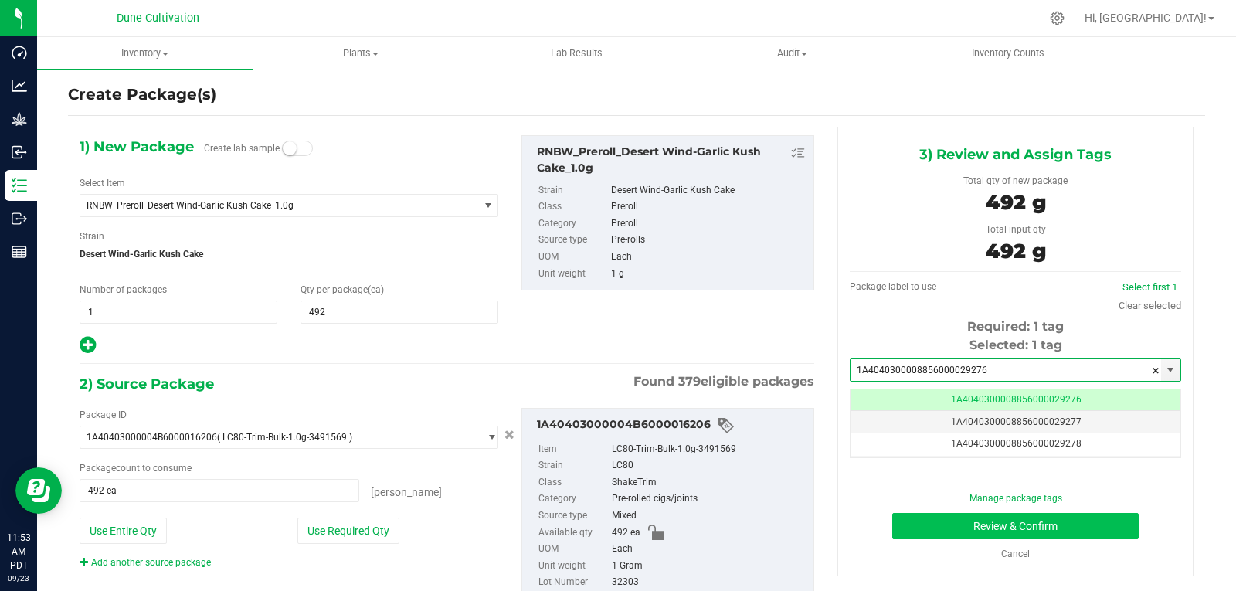
type input "1A4040300008856000029276"
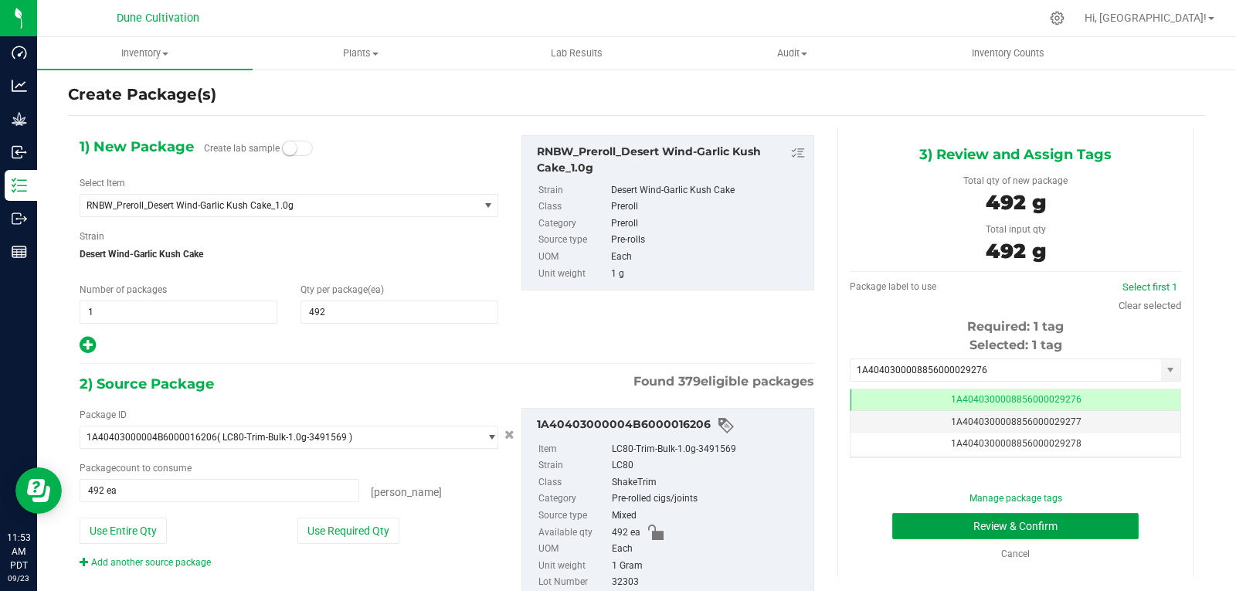
click at [917, 527] on button "Review & Confirm" at bounding box center [1015, 526] width 246 height 26
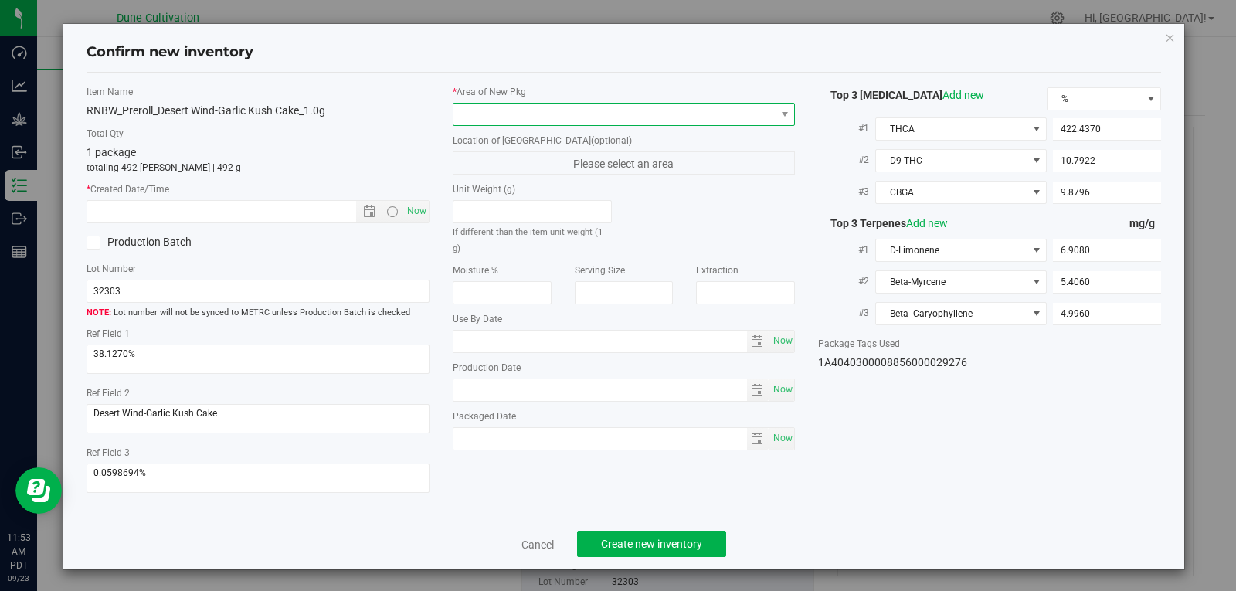
click at [715, 110] on span at bounding box center [614, 114] width 322 height 22
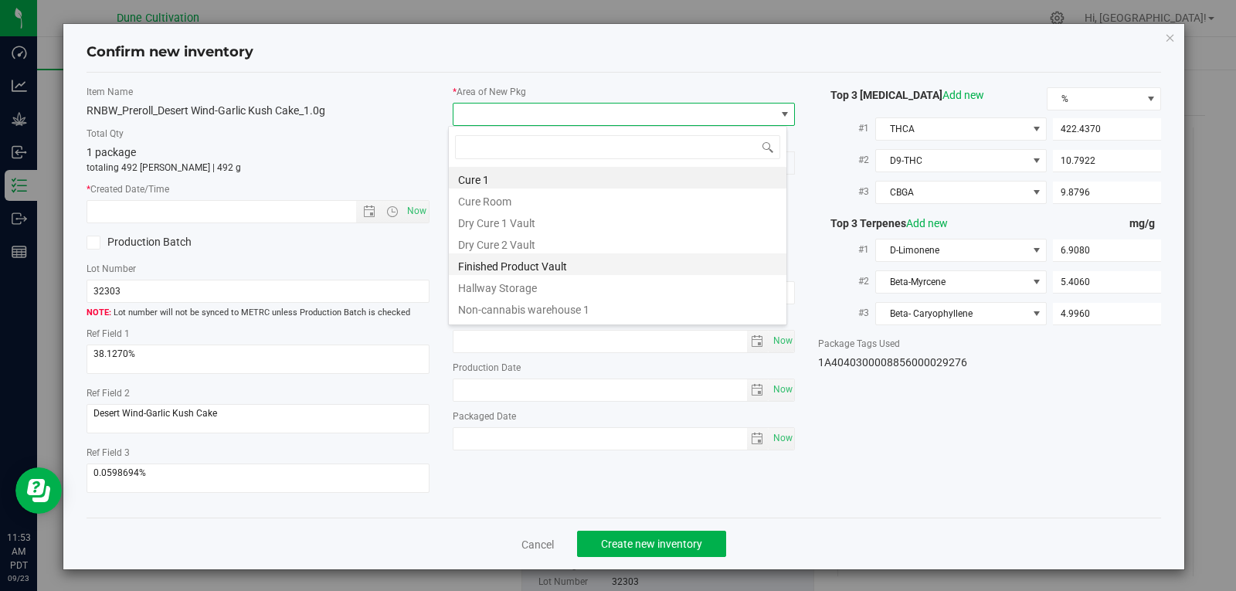
click at [582, 262] on li "Finished Product Vault" at bounding box center [618, 264] width 338 height 22
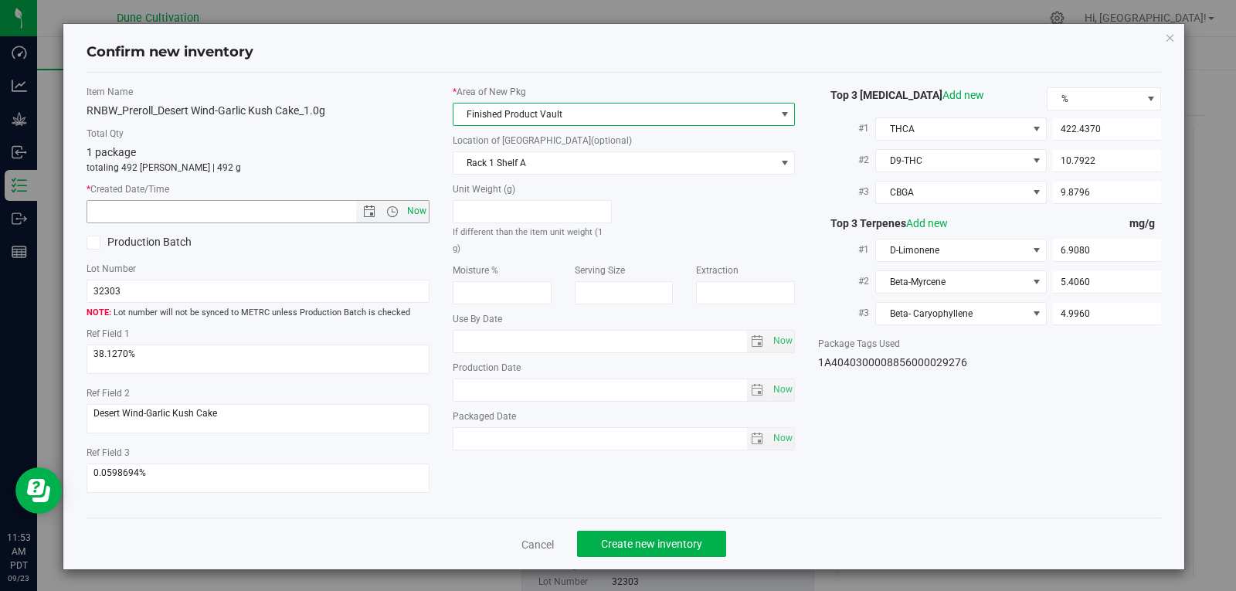
click at [412, 213] on span "Now" at bounding box center [416, 211] width 26 height 22
type input "[DATE] 11:53 AM"
click at [658, 542] on span "Create new inventory" at bounding box center [651, 544] width 101 height 12
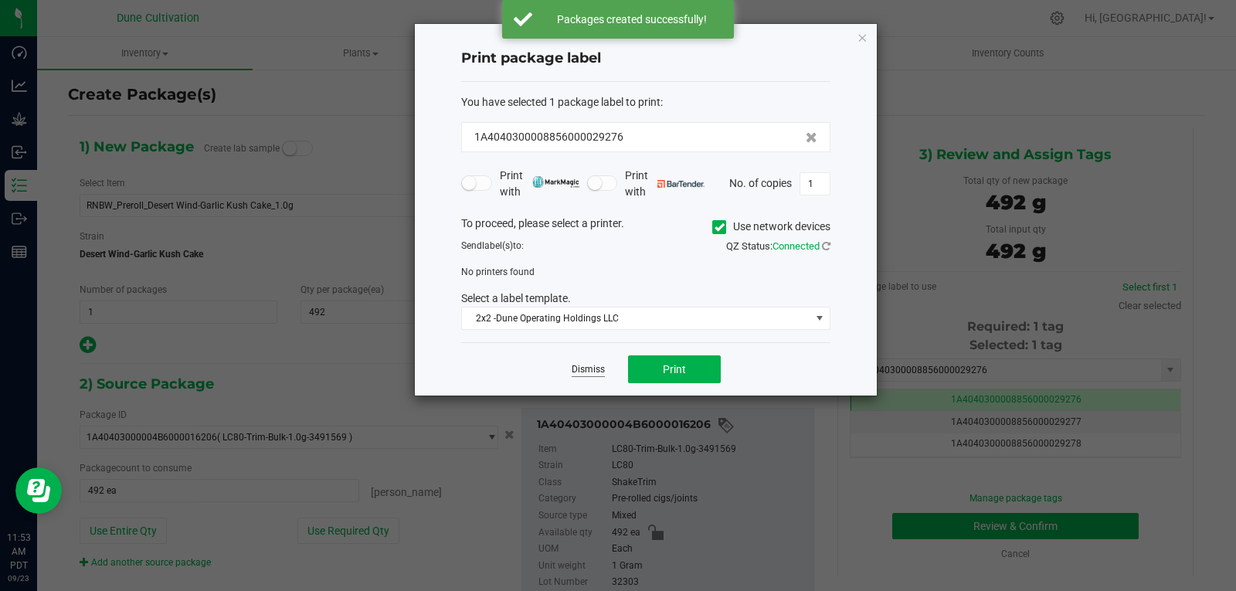
click at [582, 371] on link "Dismiss" at bounding box center [588, 369] width 33 height 13
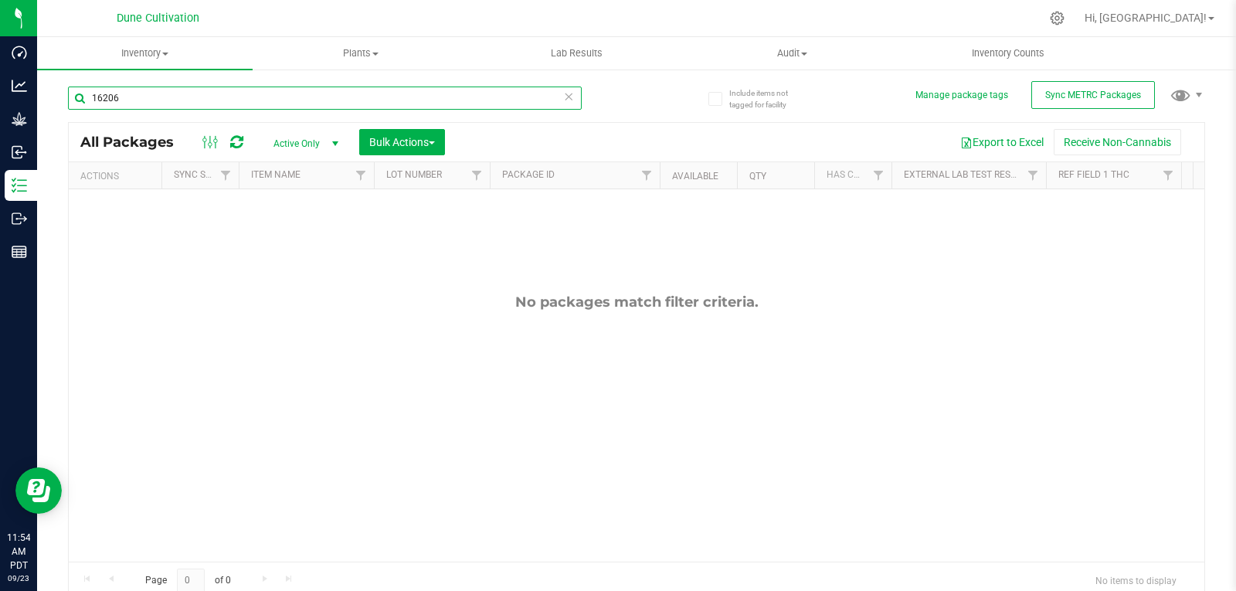
click at [201, 103] on input "16206" at bounding box center [325, 98] width 514 height 23
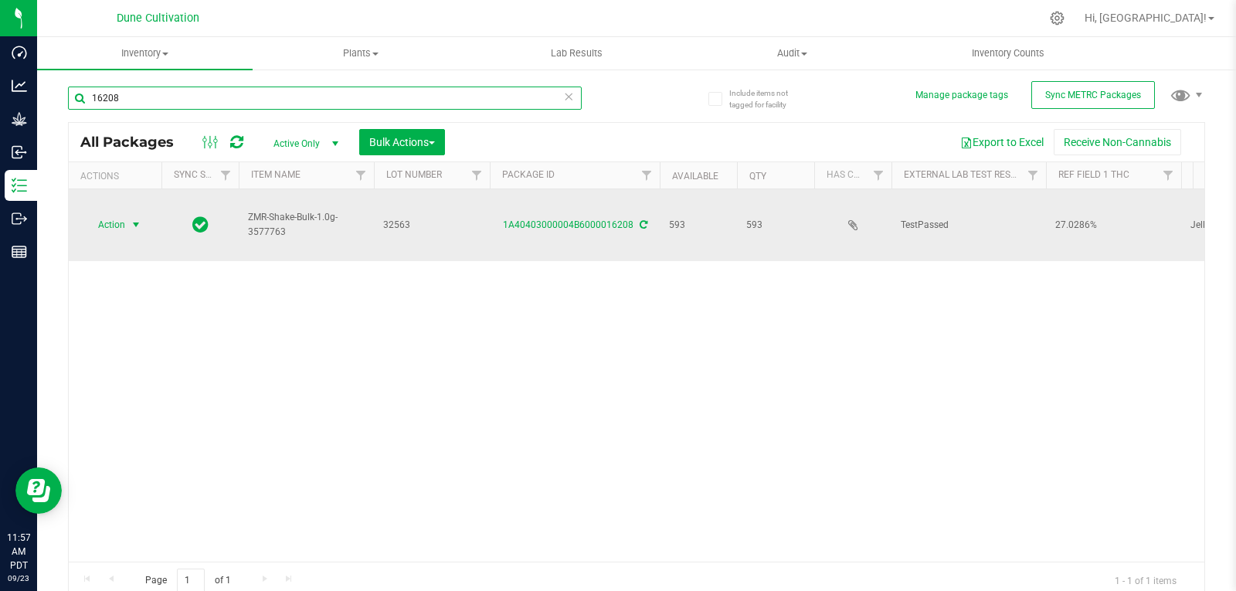
type input "16208"
click at [106, 214] on span "Action" at bounding box center [105, 225] width 42 height 22
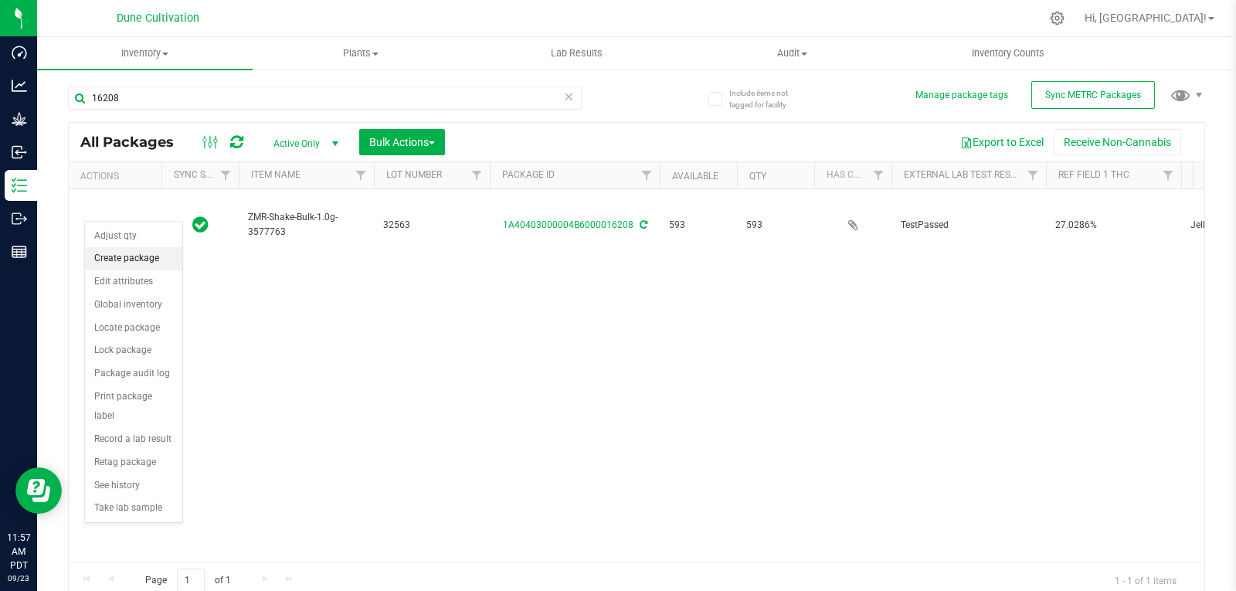
click at [130, 255] on li "Create package" at bounding box center [133, 258] width 97 height 23
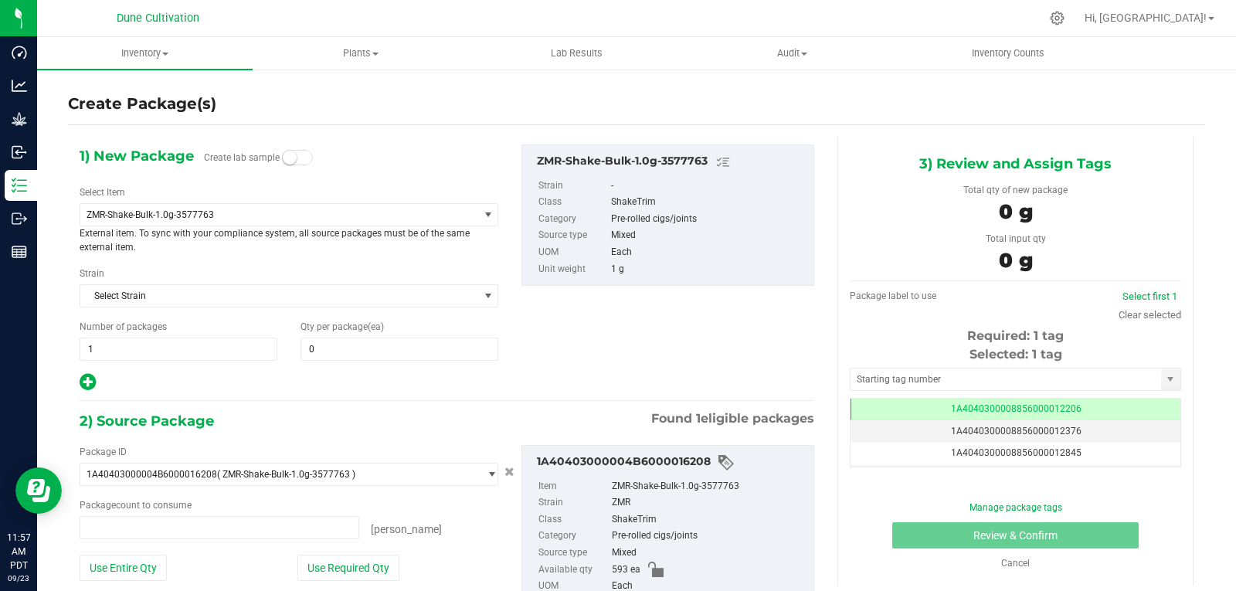
type input "0 ea"
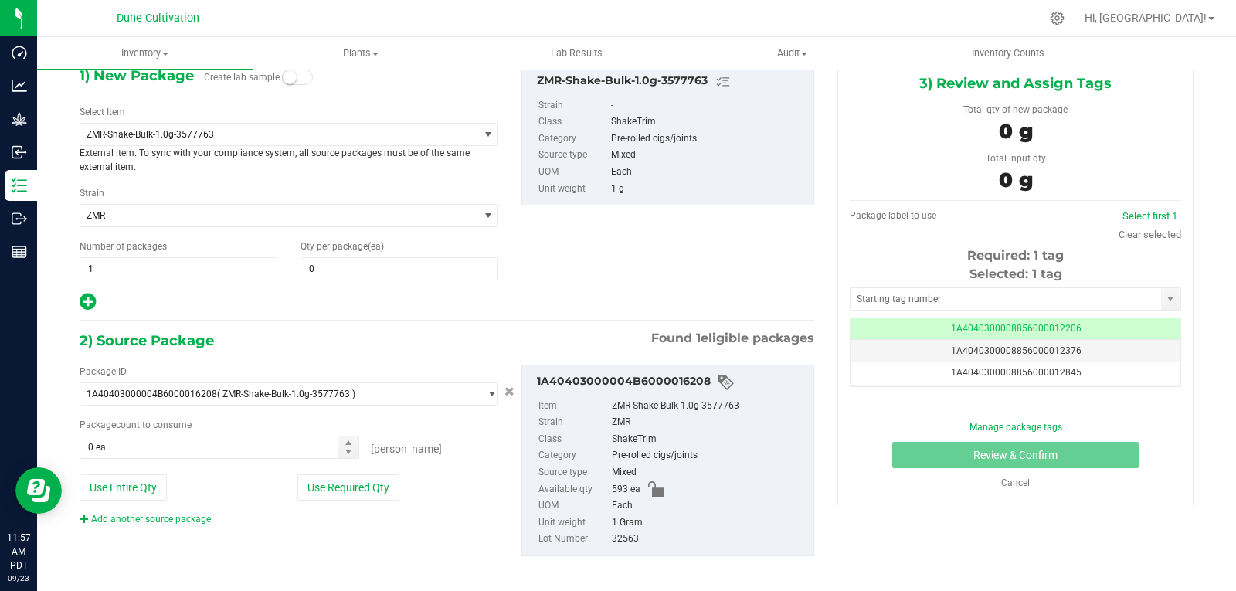
scroll to position [90, 0]
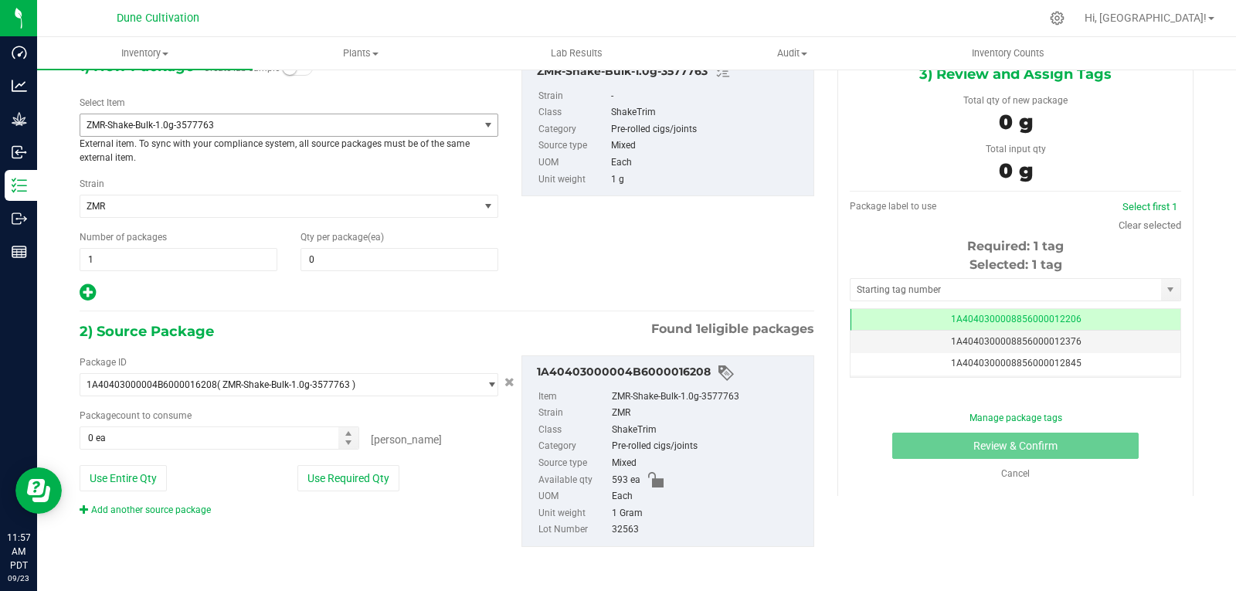
click at [202, 121] on span "ZMR-Shake-Bulk-1.0g-3577763" at bounding box center [272, 125] width 370 height 11
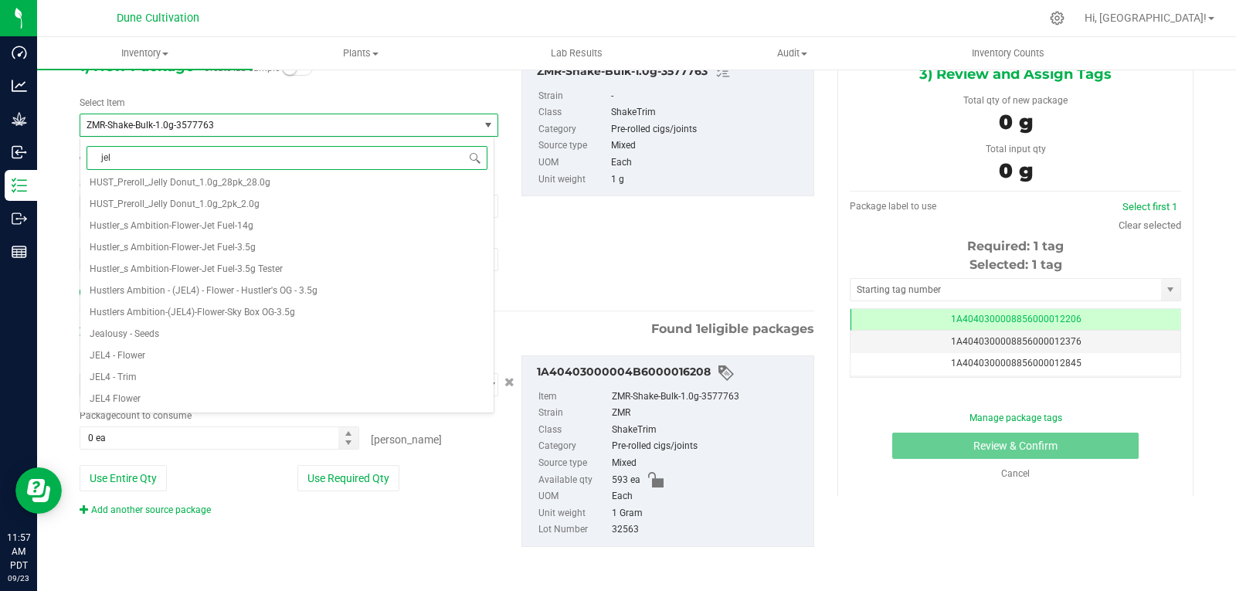
scroll to position [0, 0]
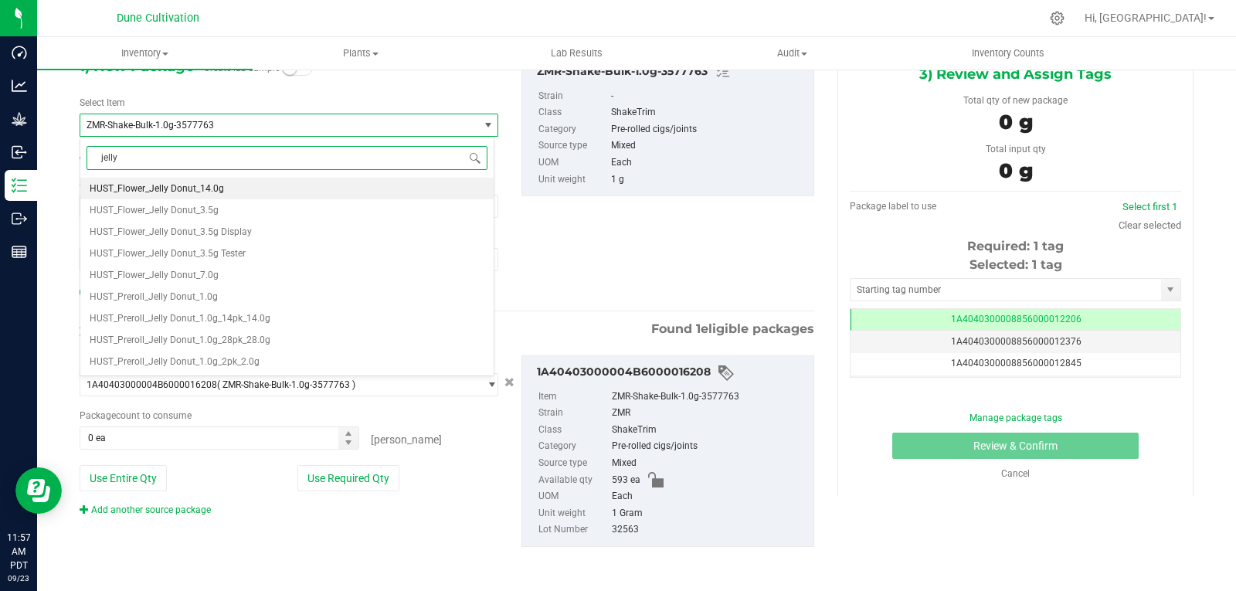
type input "jelly"
click at [236, 301] on li "HUST_Preroll_Jelly Donut_1.0g" at bounding box center [286, 297] width 413 height 22
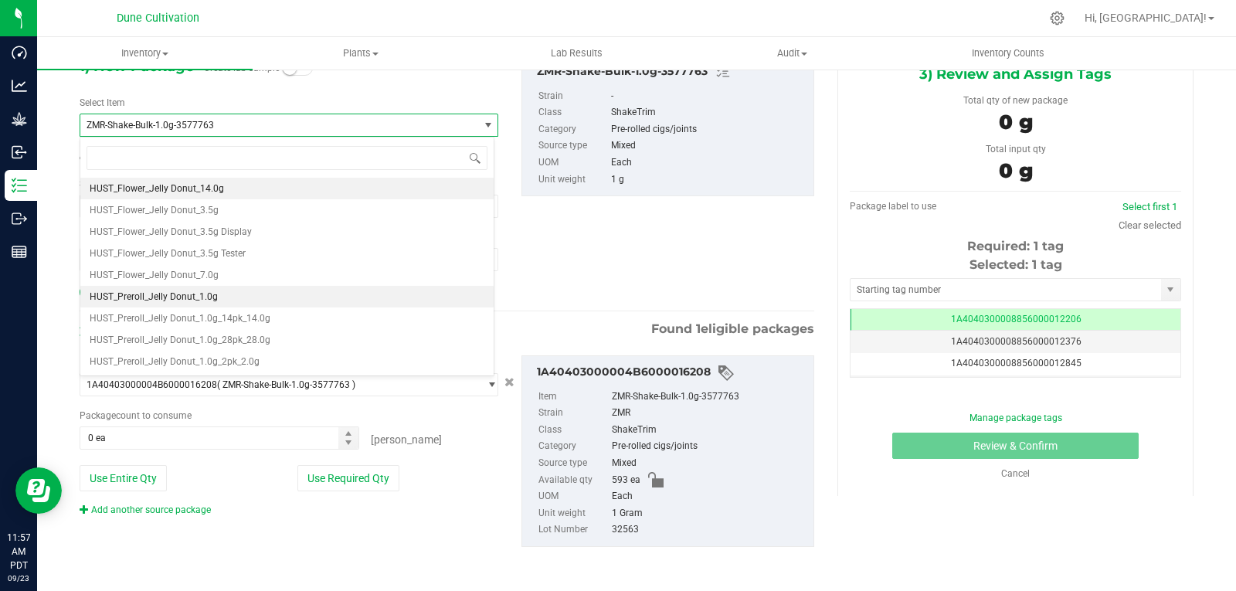
type input "0"
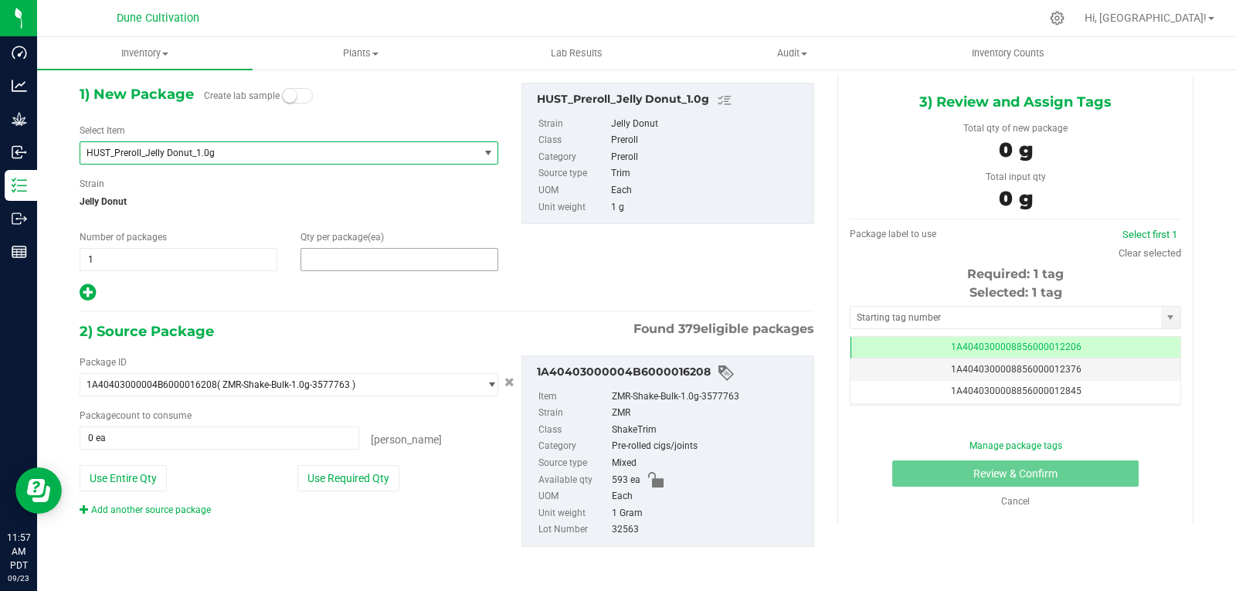
click at [384, 256] on span at bounding box center [399, 259] width 198 height 23
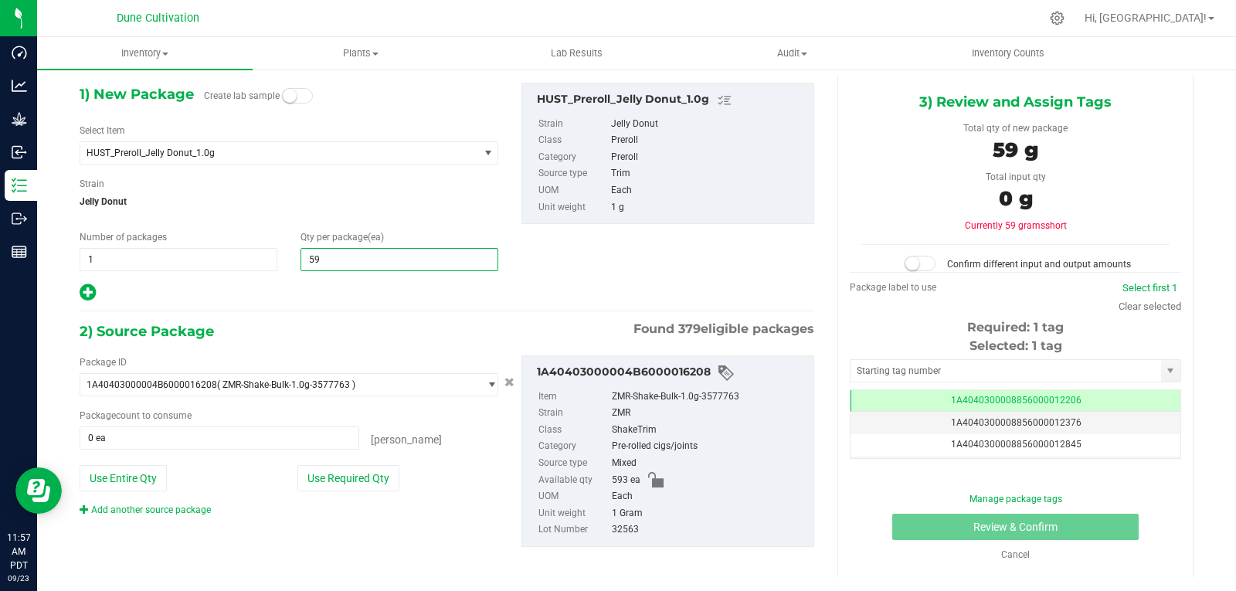
type input "593"
click at [382, 469] on button "Use Required Qty" at bounding box center [348, 478] width 102 height 26
type input "593 ea"
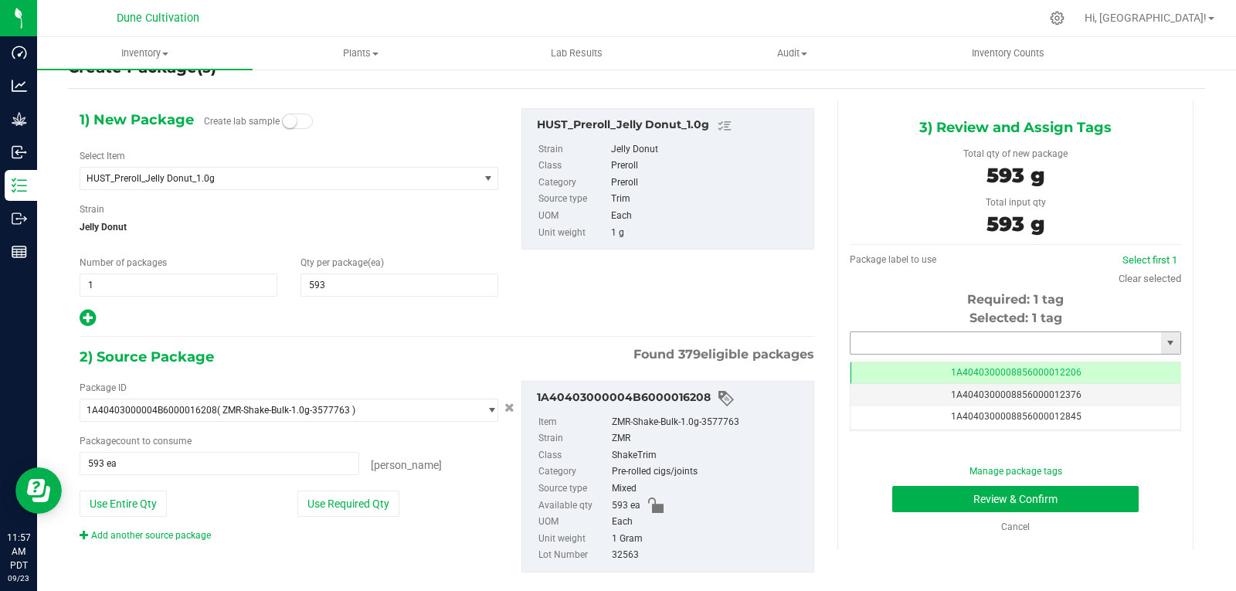
click at [887, 346] on input "text" at bounding box center [1005, 343] width 310 height 22
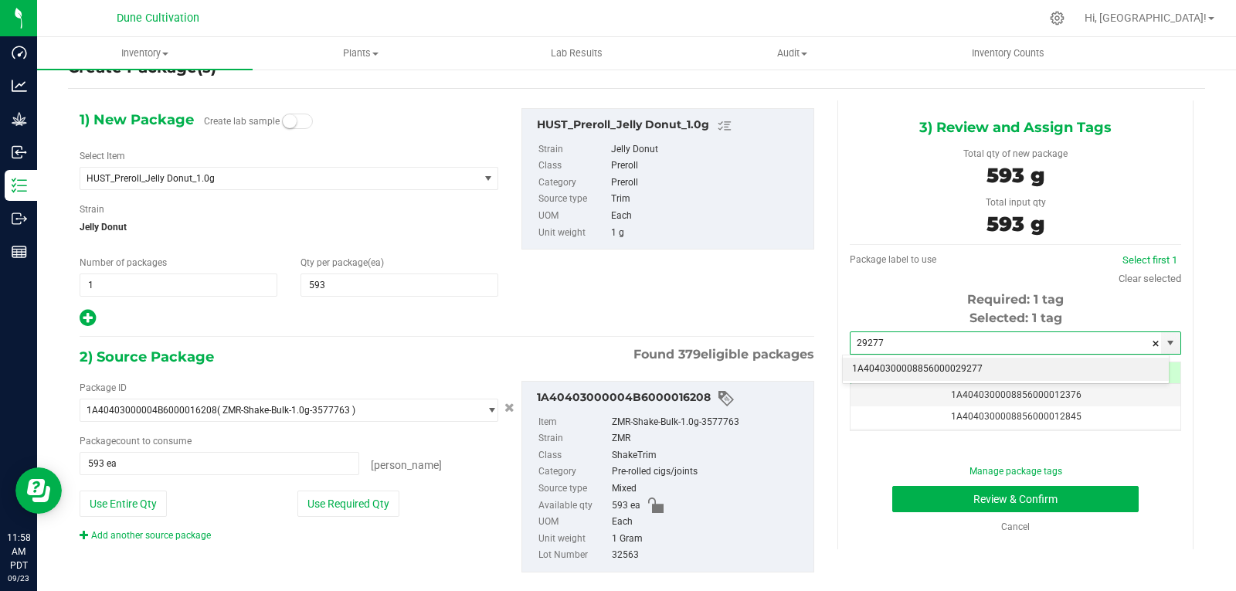
click at [897, 368] on li "1A4040300008856000029277" at bounding box center [1006, 369] width 326 height 23
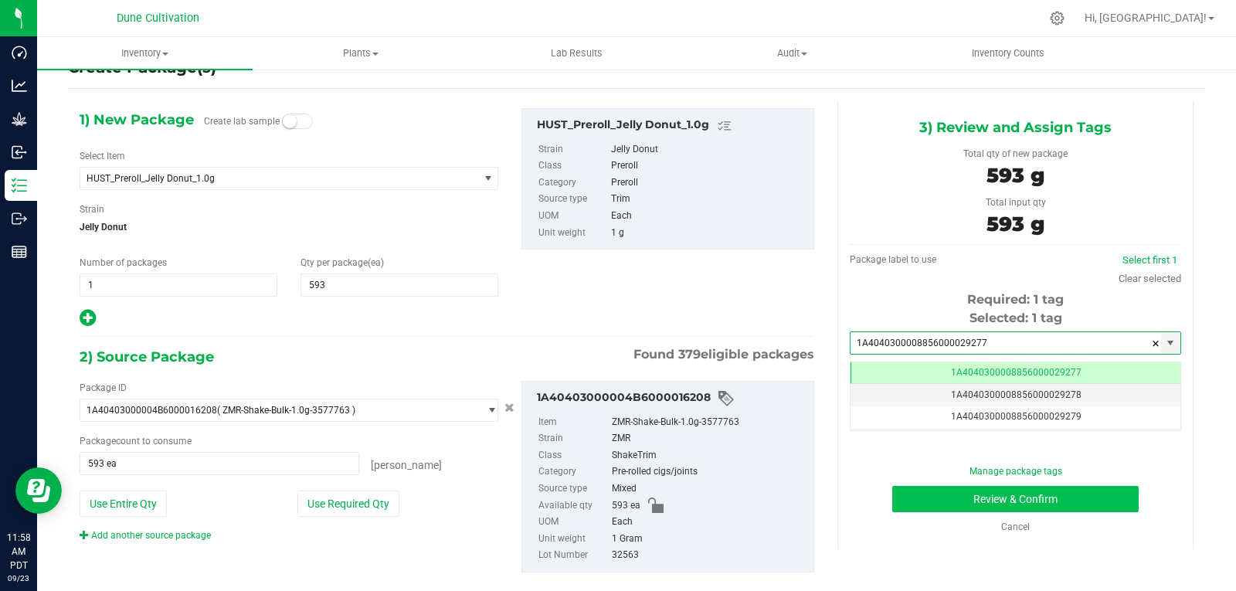
type input "1A4040300008856000029277"
click at [892, 504] on button "Review & Confirm" at bounding box center [1015, 499] width 246 height 26
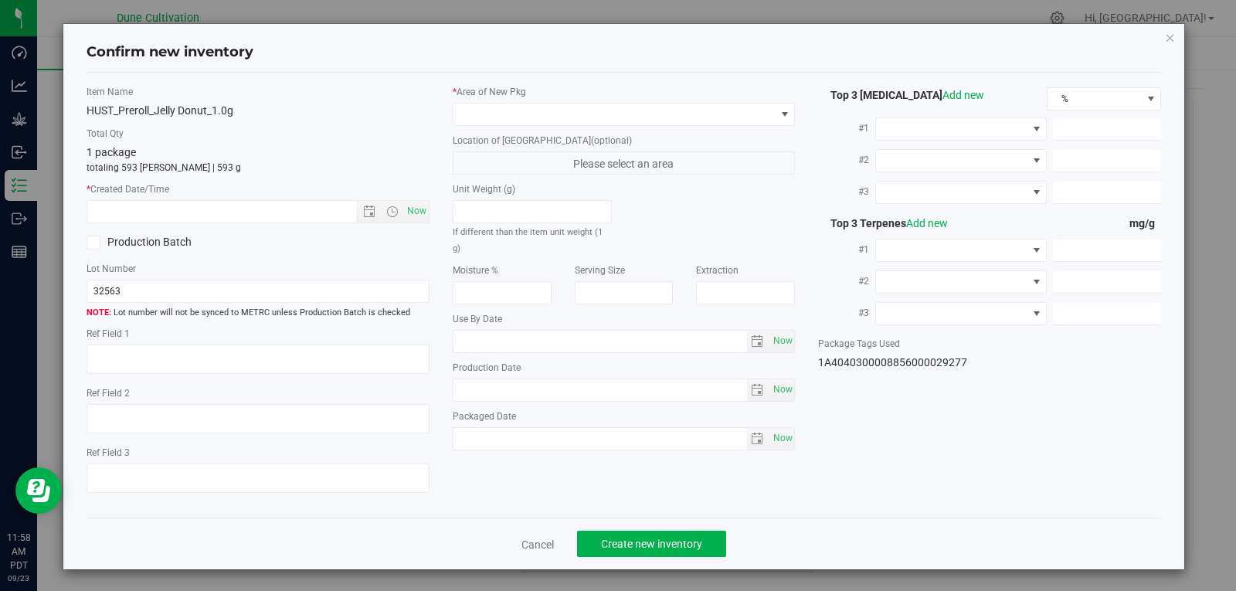
type textarea "27.0286%"
type textarea "Jelly Donut"
type textarea "0.0652%"
type input "301.9847"
type input "24.4132"
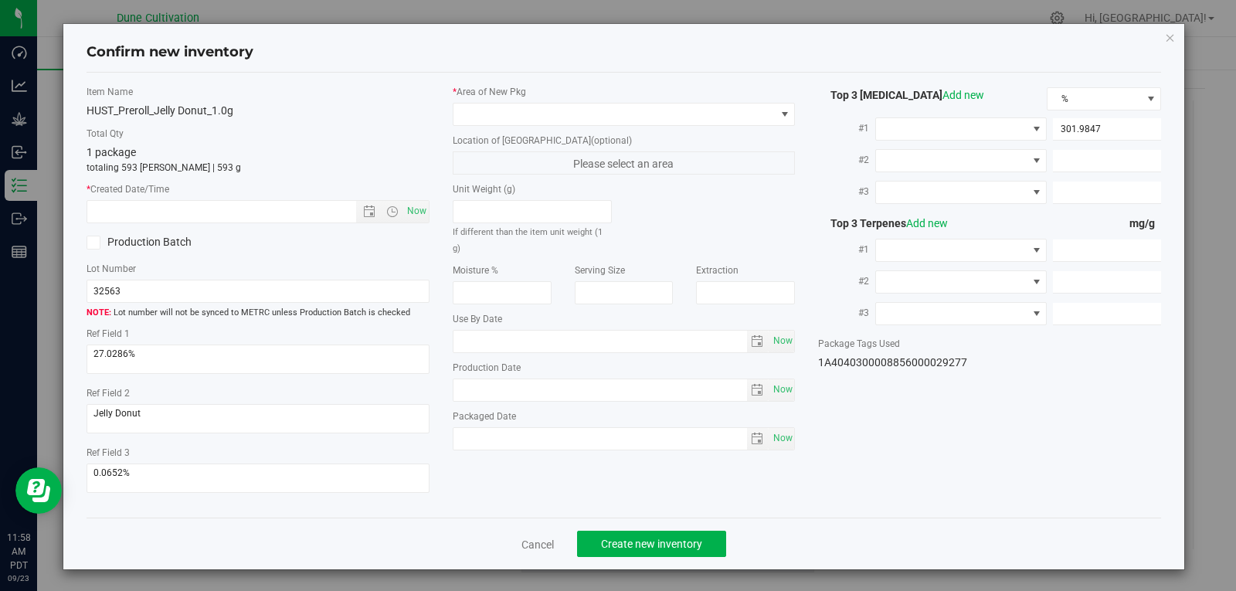
type input "5.4453"
type input "4.7120"
type input "3.3990"
type input "2.0280"
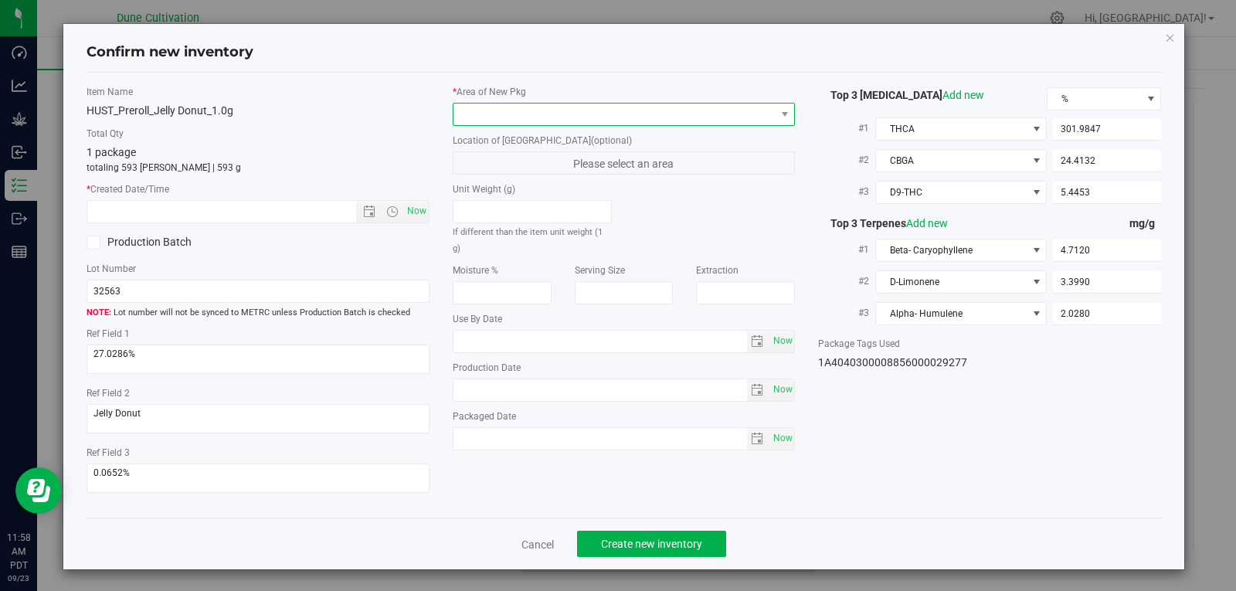
click at [572, 112] on span at bounding box center [614, 114] width 322 height 22
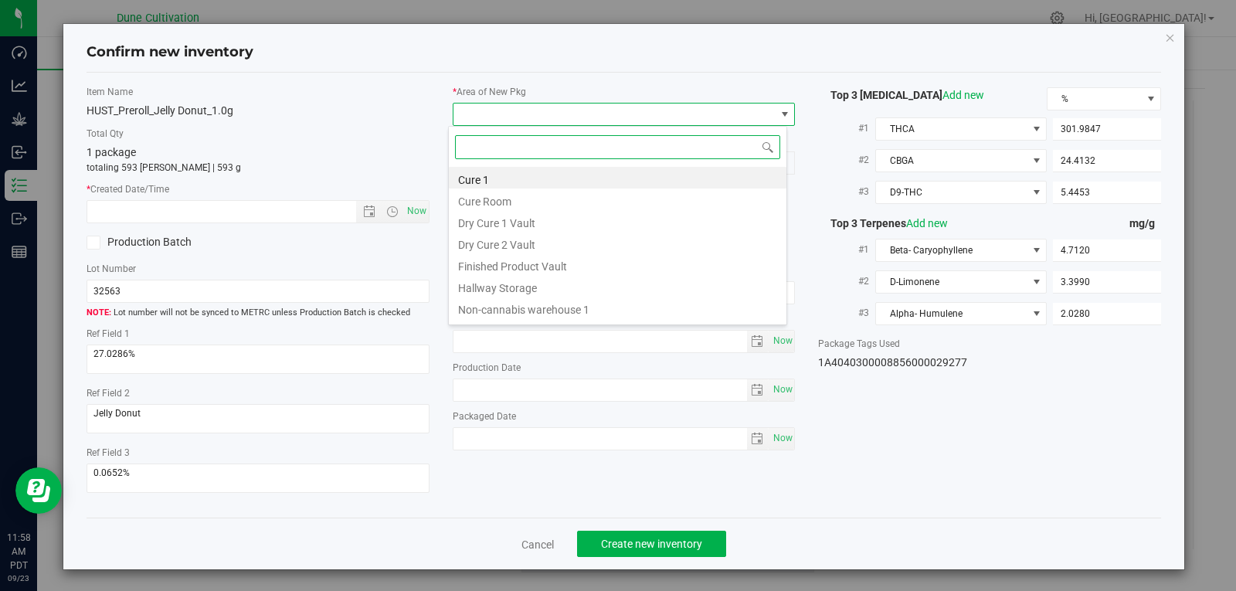
click at [570, 270] on li "Finished Product Vault" at bounding box center [618, 264] width 338 height 22
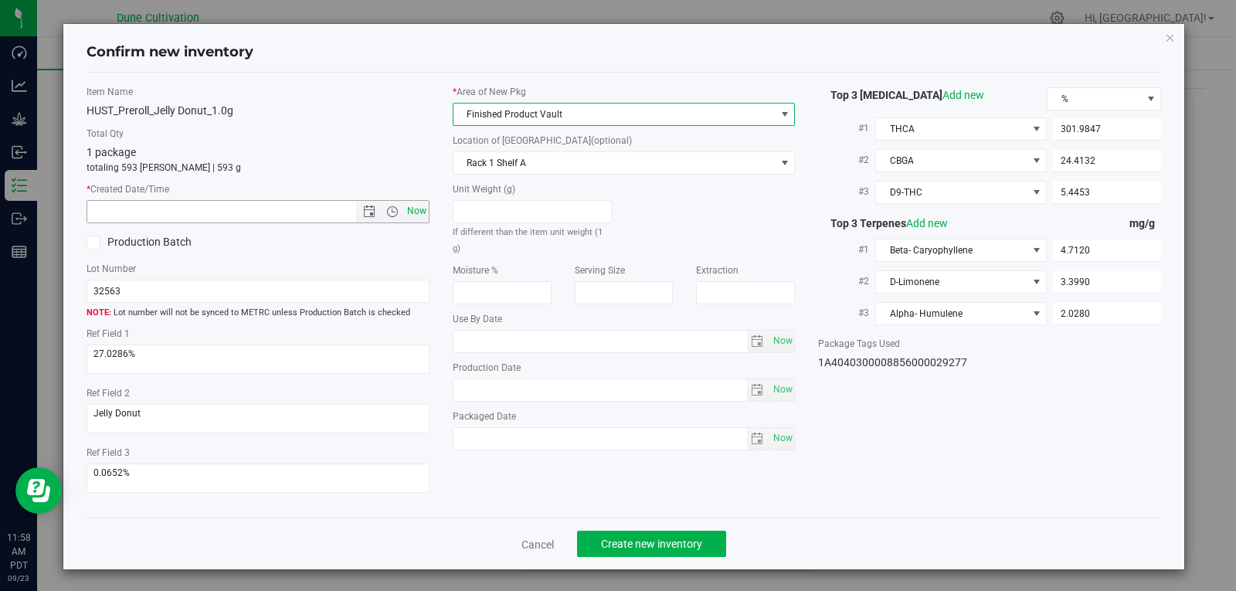
click at [412, 215] on span "Now" at bounding box center [416, 211] width 26 height 22
type input "[DATE] 11:58 AM"
click at [412, 215] on span "Now" at bounding box center [416, 211] width 26 height 22
click at [911, 524] on div "Cancel Create new inventory" at bounding box center [624, 543] width 1075 height 52
click at [636, 536] on button "Create new inventory" at bounding box center [651, 544] width 149 height 26
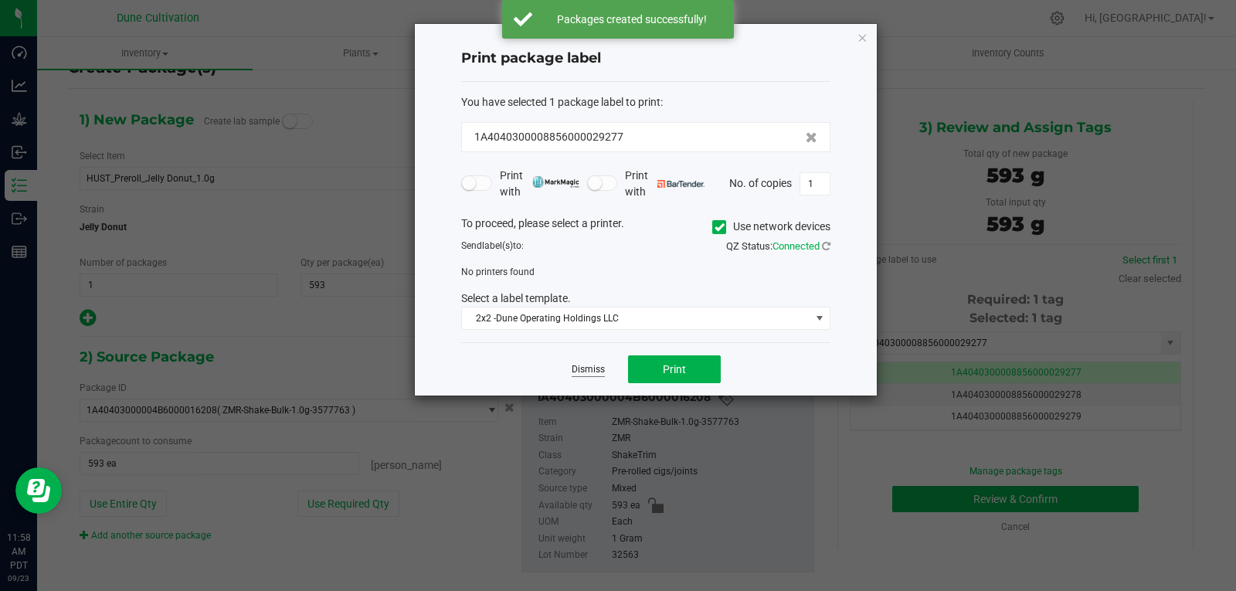
click at [591, 363] on link "Dismiss" at bounding box center [588, 369] width 33 height 13
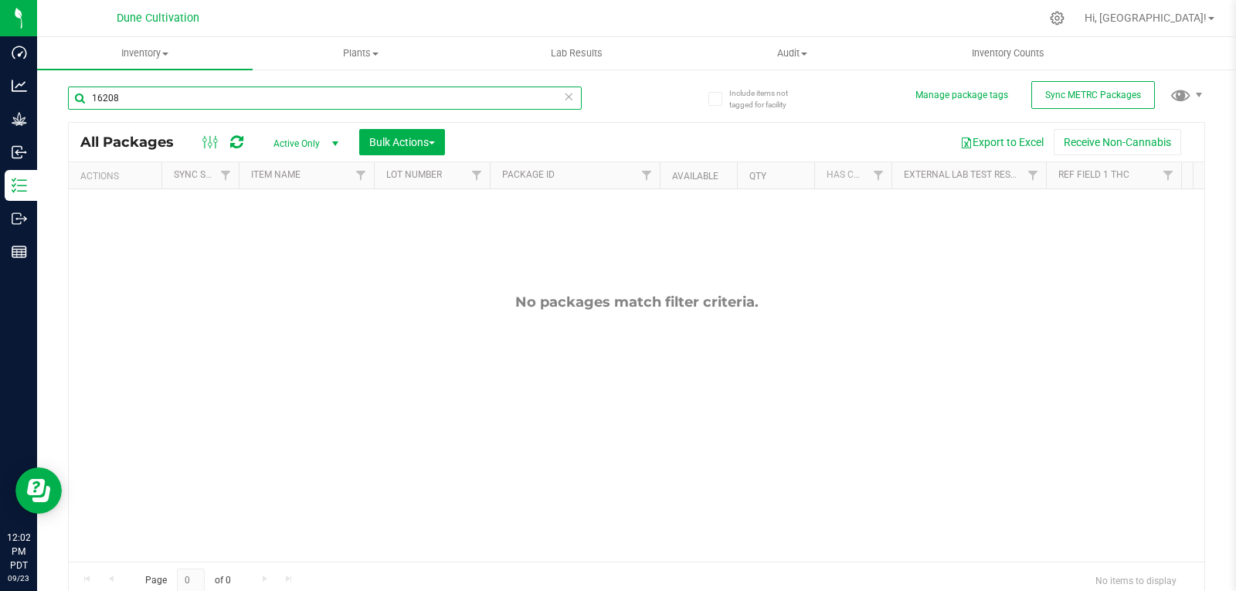
click at [301, 101] on input "16208" at bounding box center [325, 98] width 514 height 23
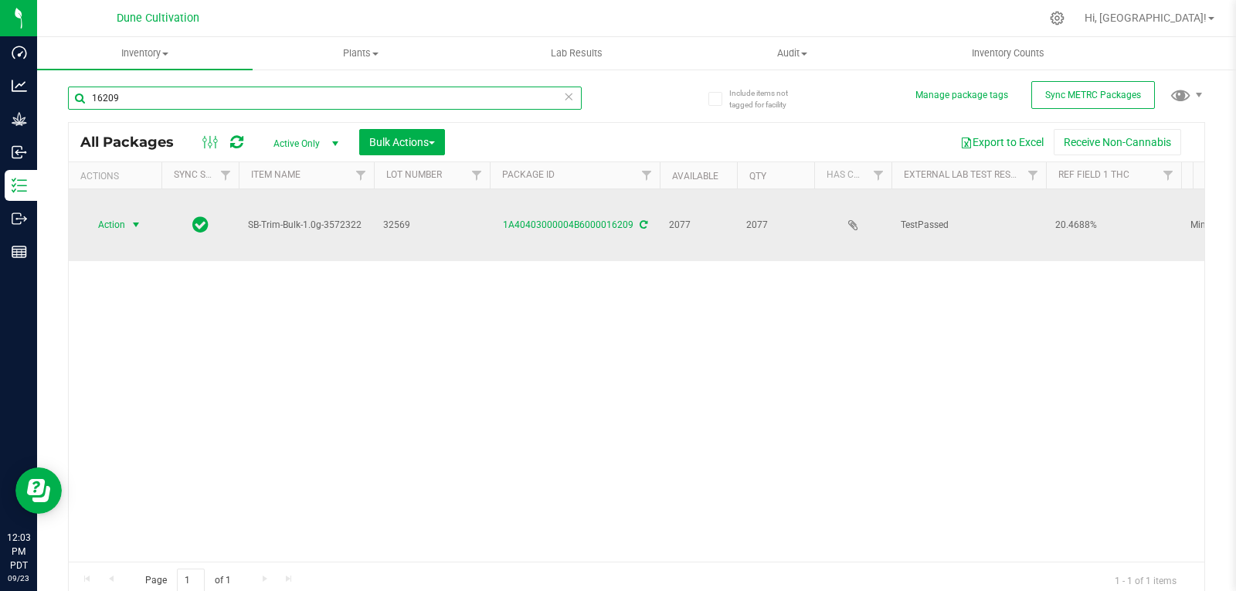
type input "16209"
click at [103, 214] on span "Action" at bounding box center [105, 225] width 42 height 22
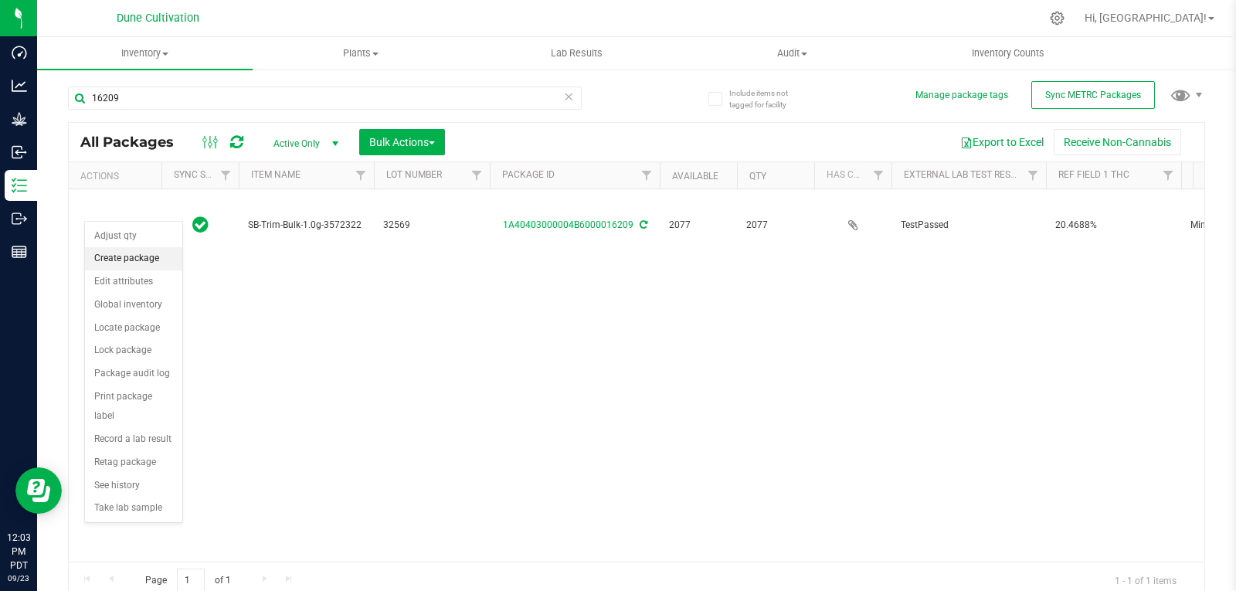
click at [115, 259] on li "Create package" at bounding box center [133, 258] width 97 height 23
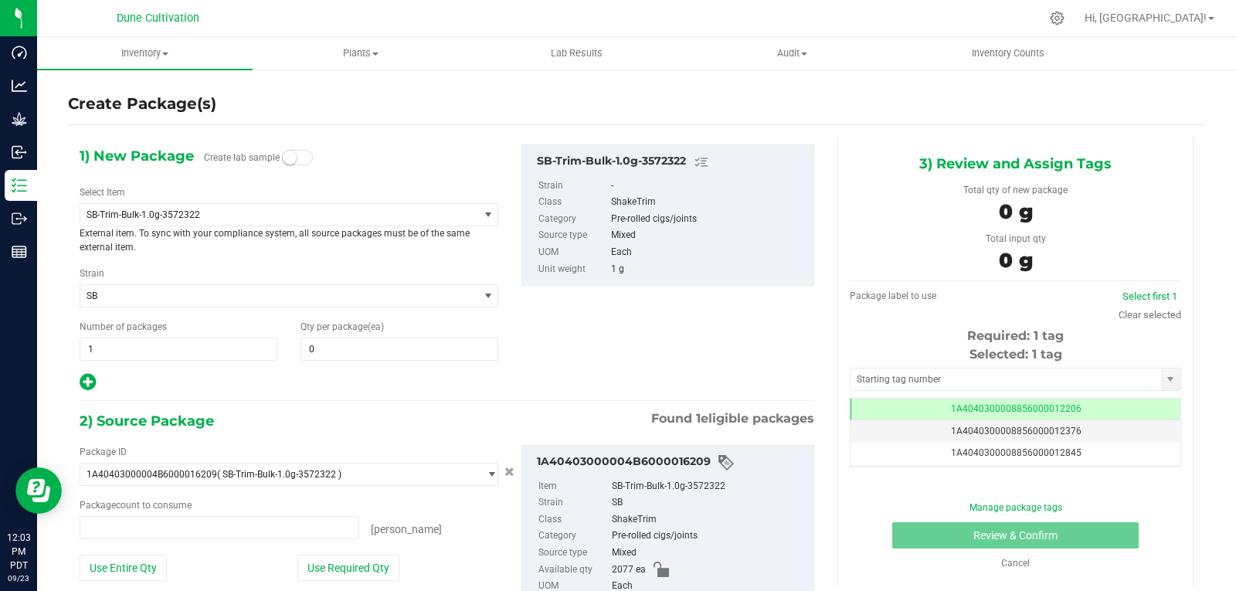
type input "0 ea"
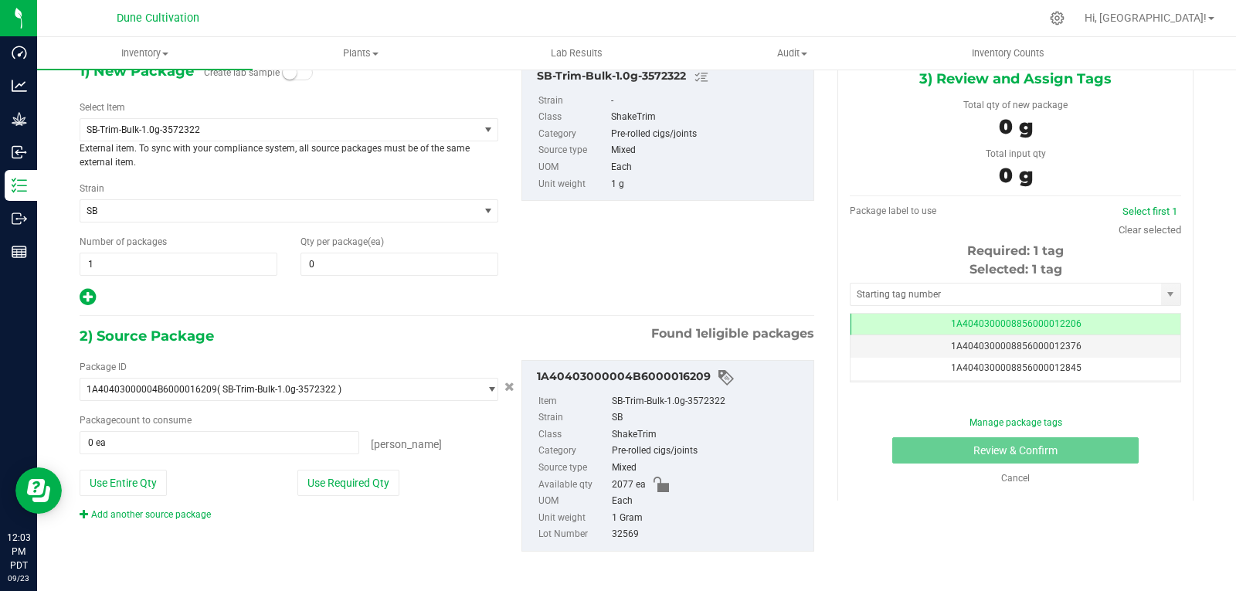
scroll to position [90, 0]
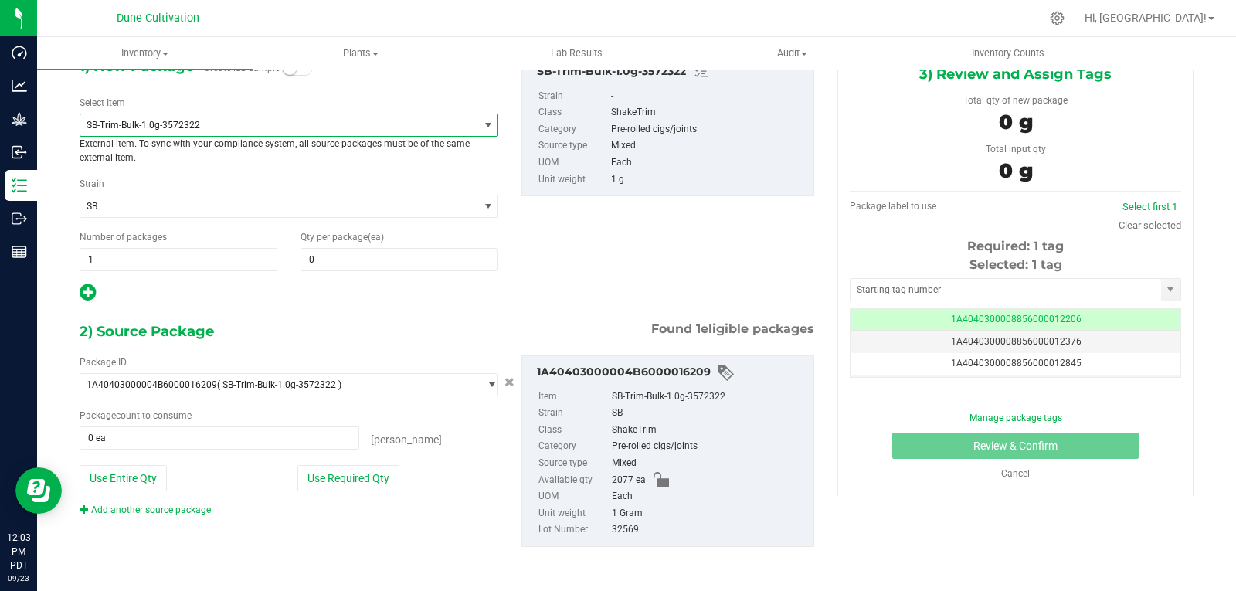
click at [236, 134] on span "SB-Trim-Bulk-1.0g-3572322" at bounding box center [279, 125] width 398 height 22
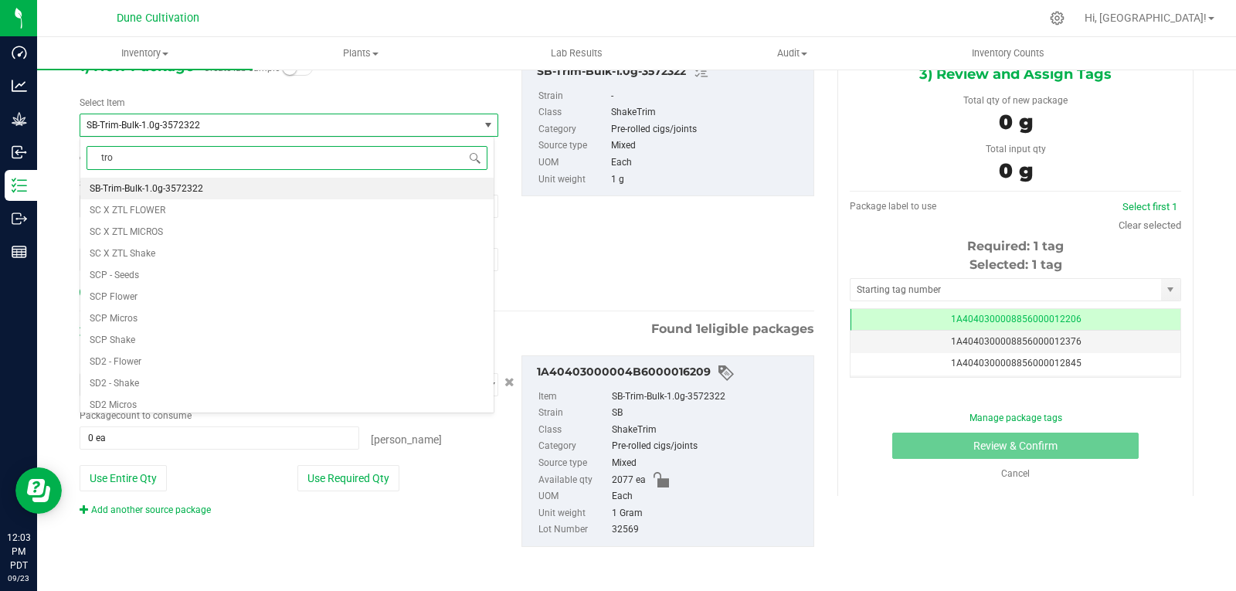
scroll to position [0, 0]
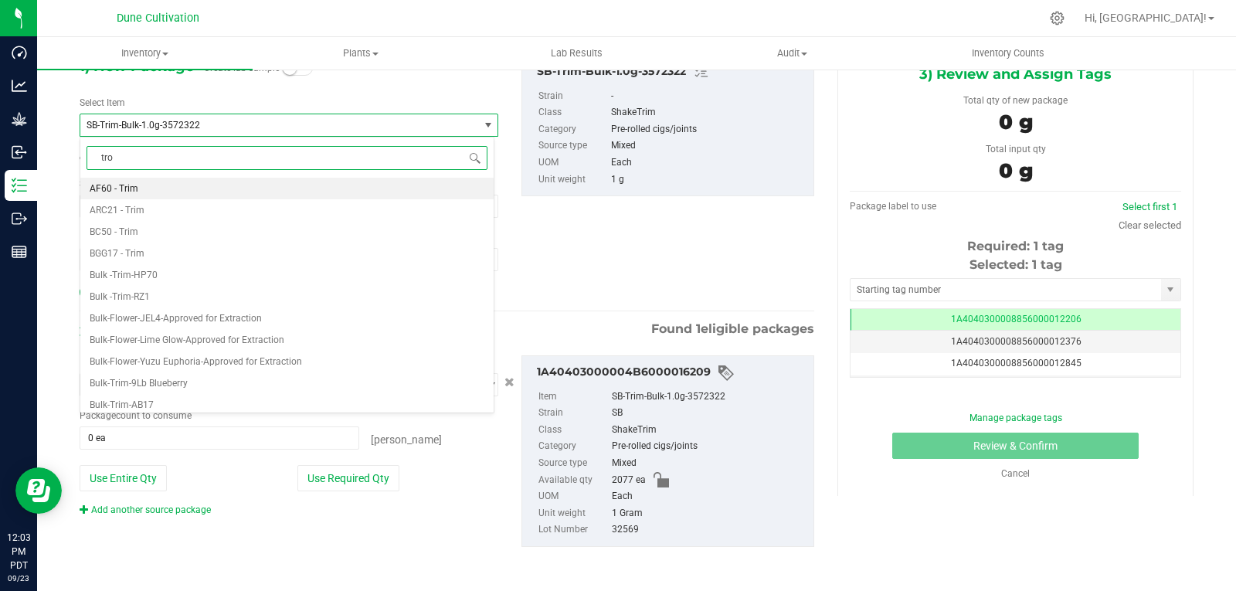
type input "trop"
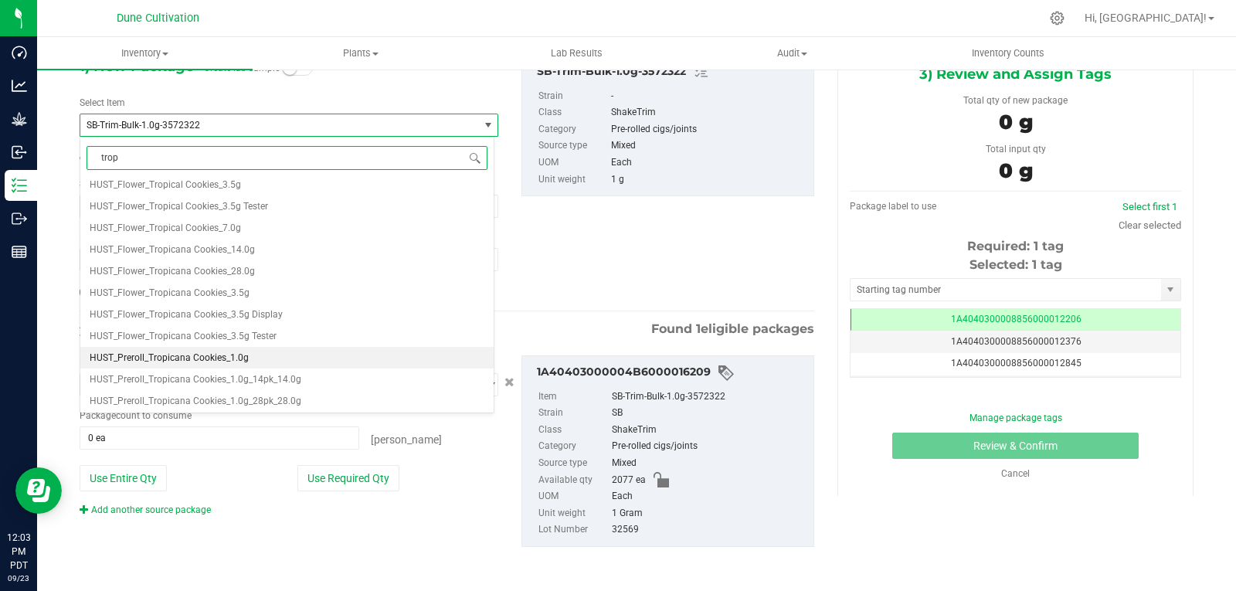
click at [231, 356] on span "HUST_Preroll_Tropicana Cookies_1.0g" at bounding box center [169, 357] width 159 height 11
click at [231, 356] on div "HUST_Flower_Tropical Cookies_14.0g HUST_Flower_Tropical Cookies_3.5g HUST_Flowe…" at bounding box center [286, 294] width 413 height 232
type input "0"
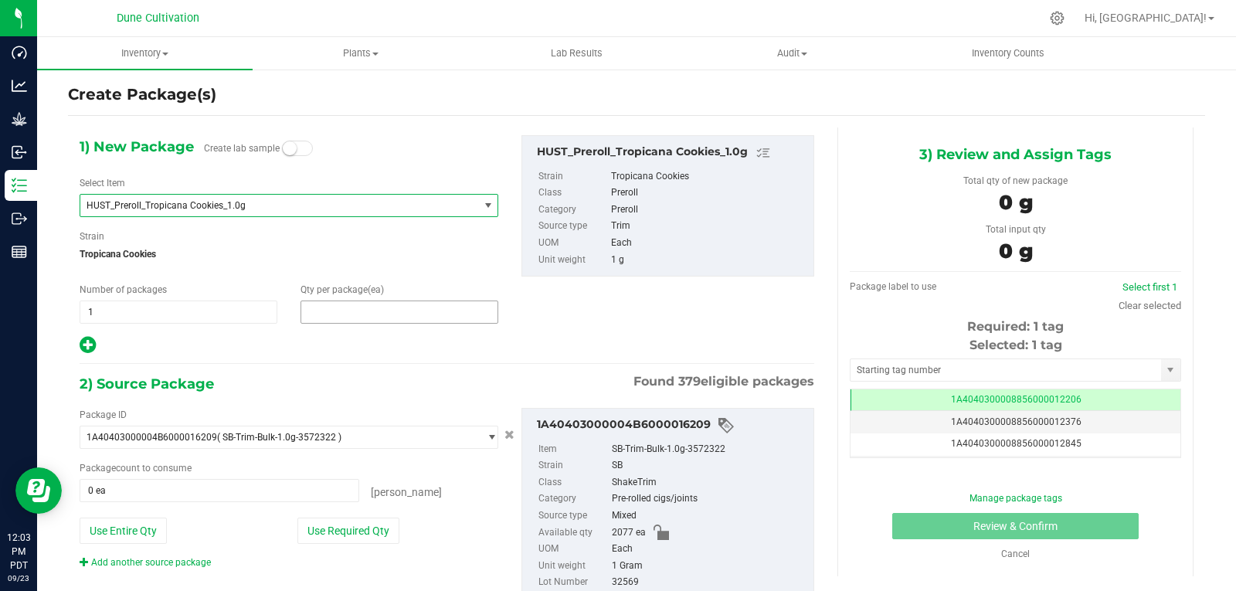
click at [330, 304] on span at bounding box center [399, 311] width 198 height 23
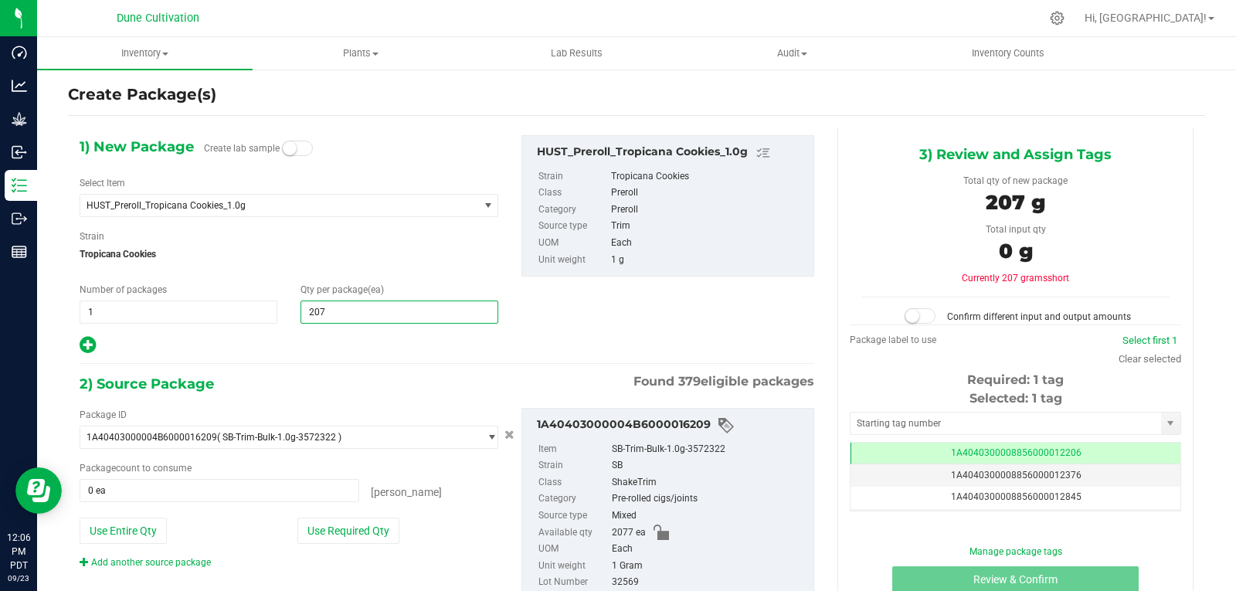
type input "2077"
type input "2,077"
click at [329, 541] on button "Use Required Qty" at bounding box center [348, 530] width 102 height 26
type input "2077 ea"
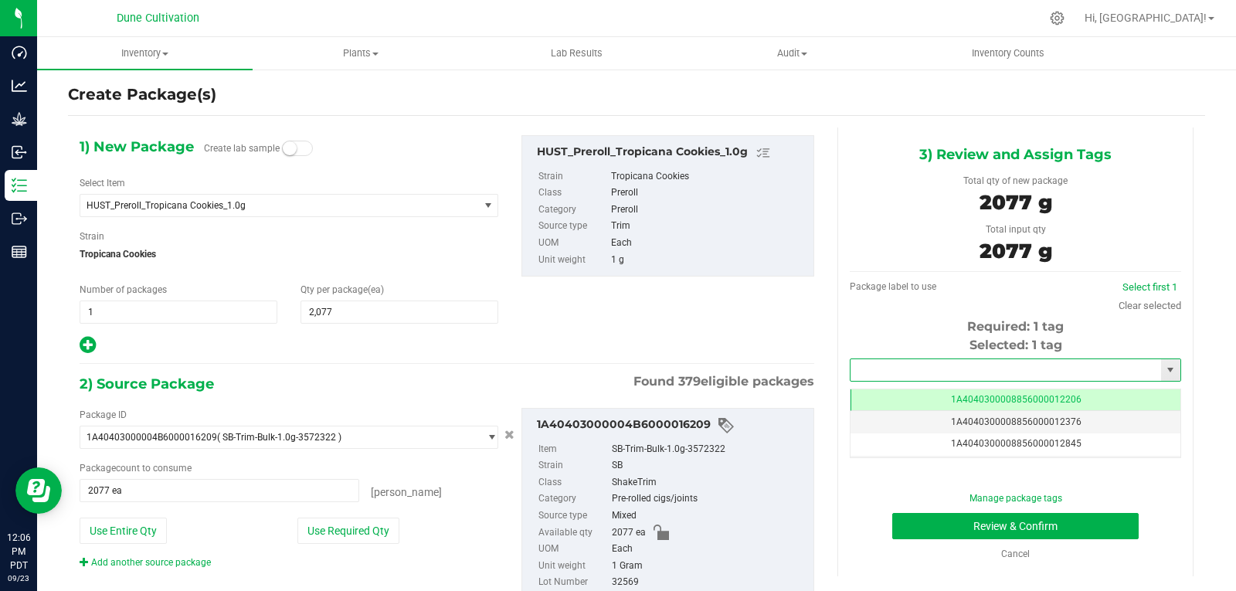
click at [919, 371] on input "text" at bounding box center [1005, 370] width 310 height 22
click at [921, 385] on li "1A4040300008856000029278" at bounding box center [1006, 396] width 326 height 23
type input "1A4040300008856000029278"
click at [892, 522] on button "Review & Confirm" at bounding box center [1015, 526] width 246 height 26
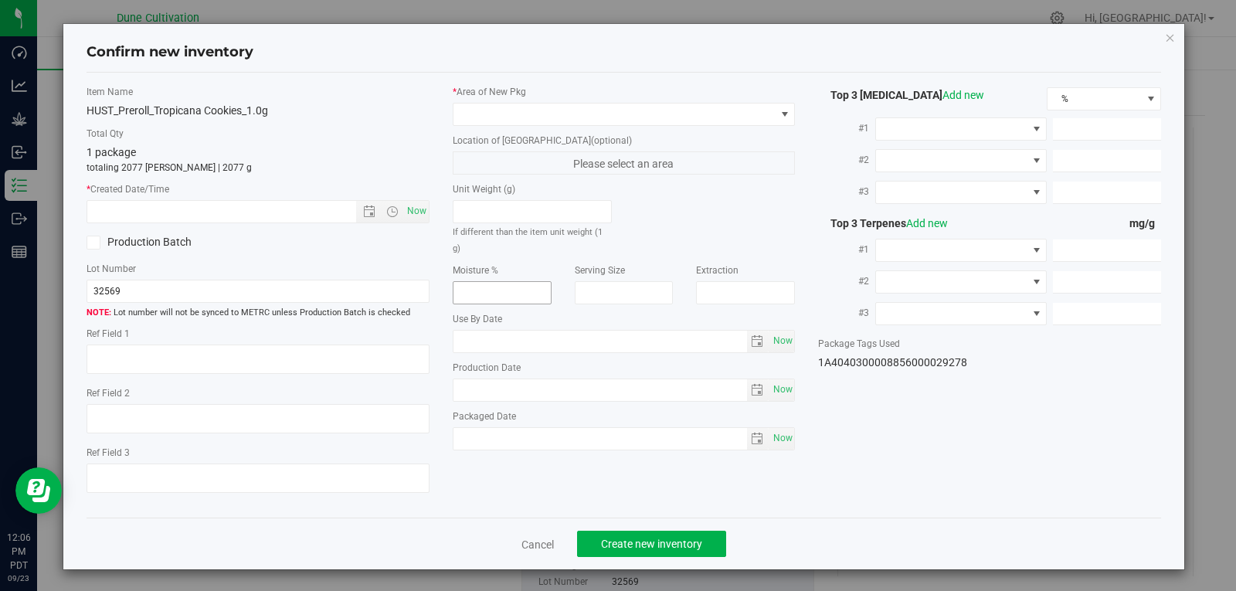
type textarea "20.4688%"
type textarea "Minty Storm-Future Ex Wife"
type textarea "<LOQ"
type input "227.2130"
type input "9.1074"
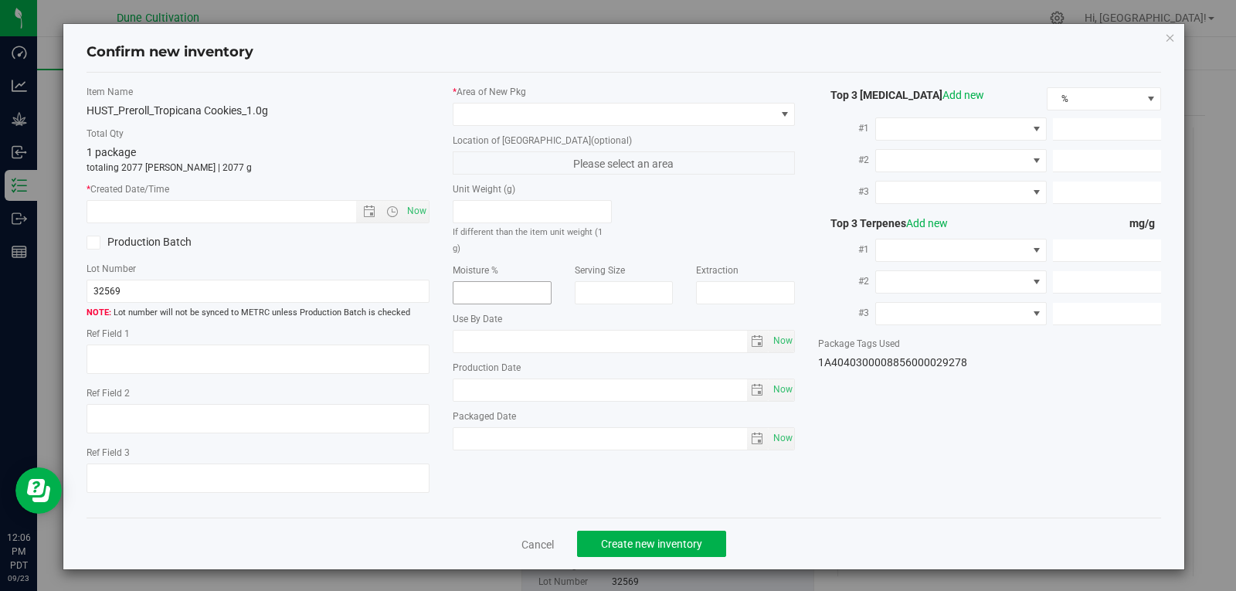
type input "5.4222"
type input "6.0470"
type input "2.5180"
type input "2.4270"
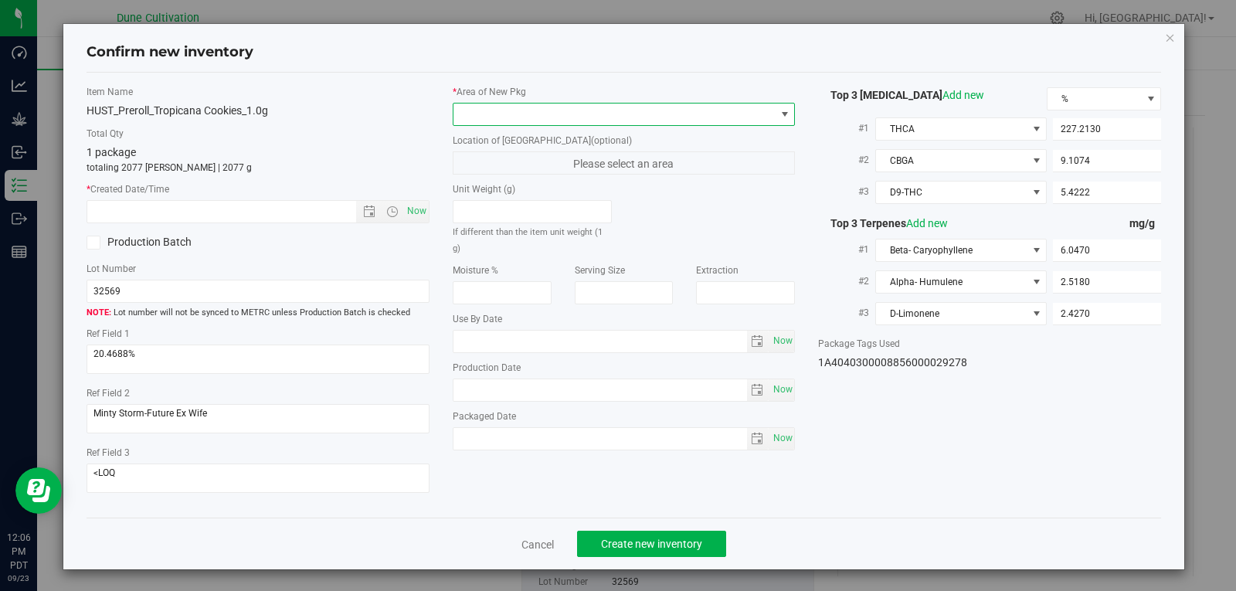
click at [610, 116] on span at bounding box center [614, 114] width 322 height 22
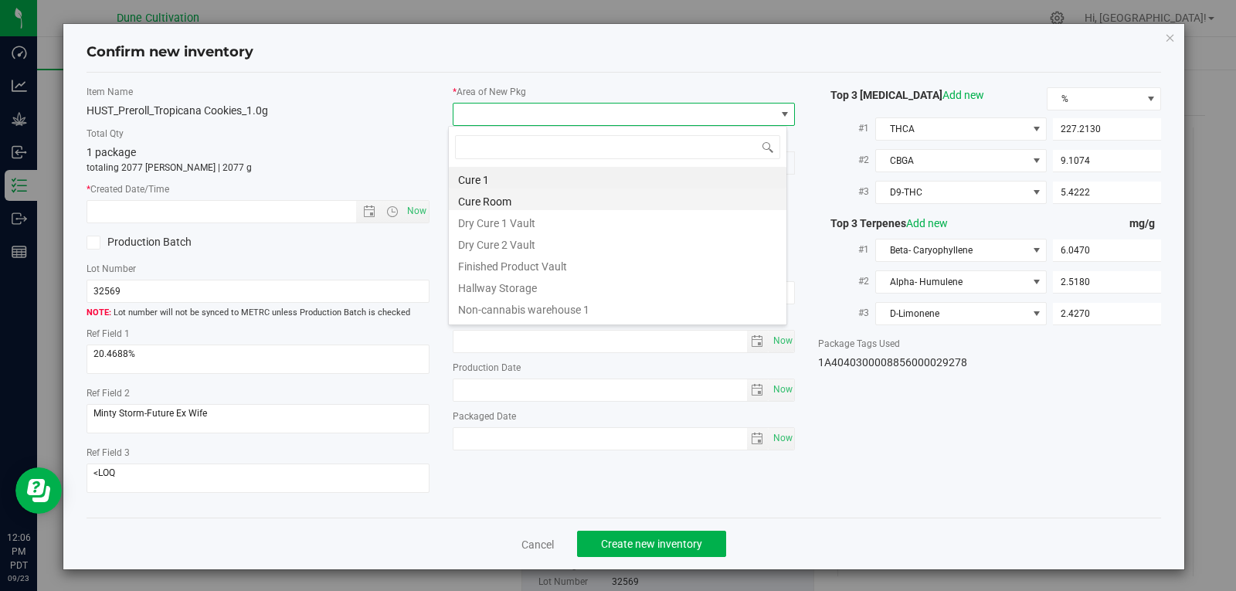
scroll to position [23, 340]
click at [521, 263] on li "Finished Product Vault" at bounding box center [618, 264] width 338 height 22
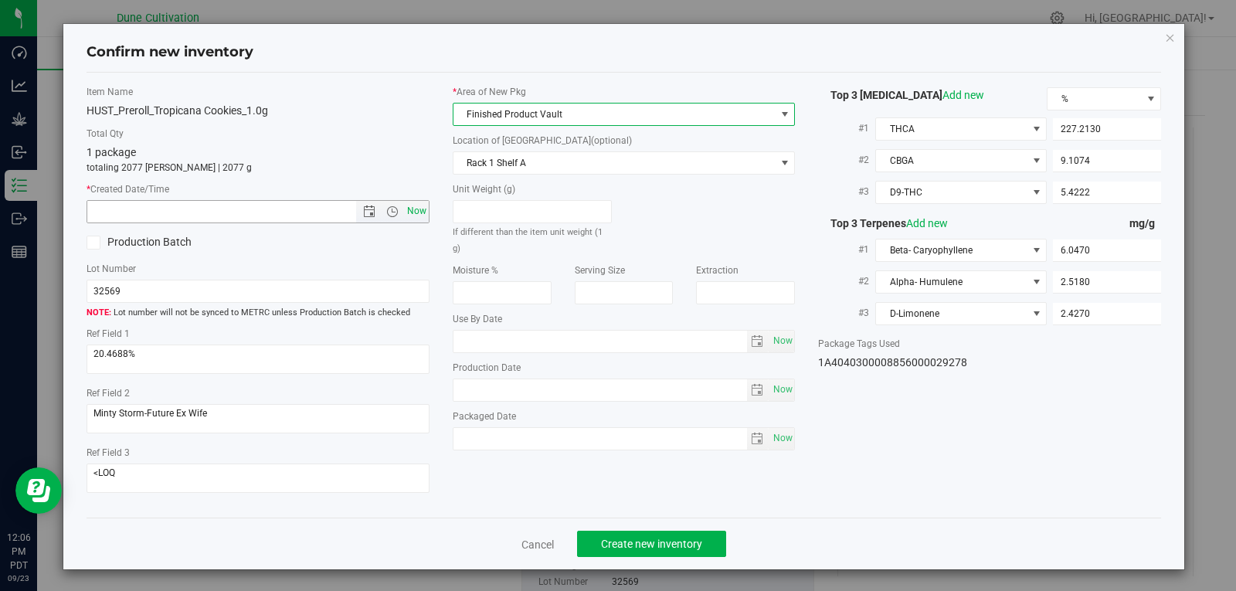
click at [416, 215] on span "Now" at bounding box center [416, 211] width 26 height 22
type input "[DATE] 12:06 PM"
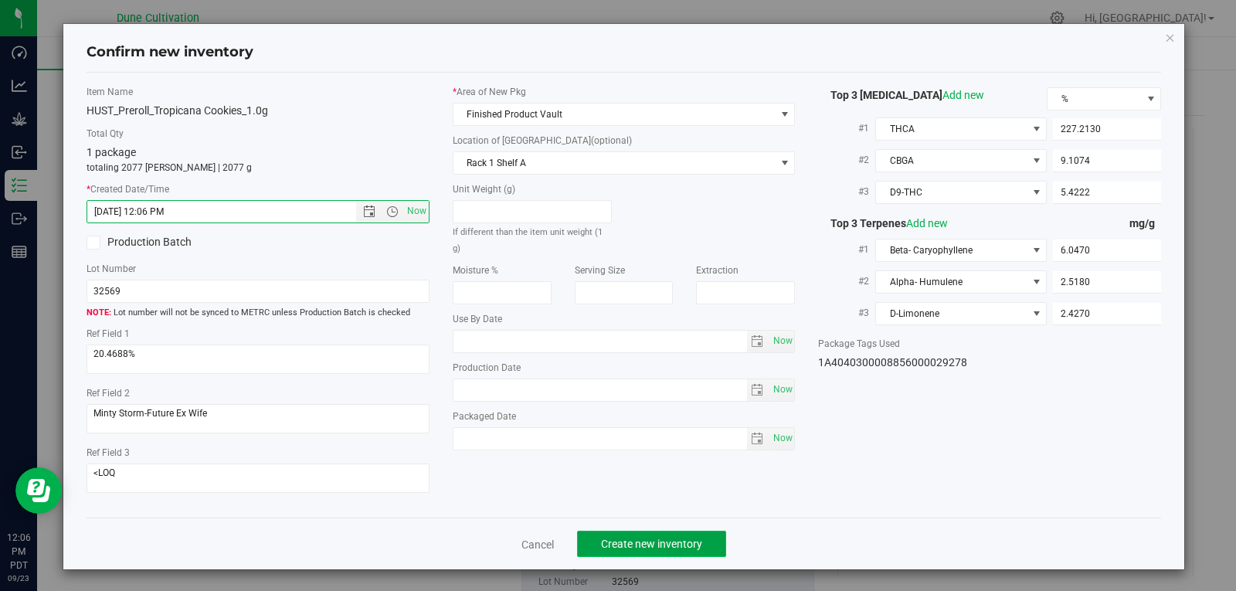
click at [601, 548] on span "Create new inventory" at bounding box center [651, 544] width 101 height 12
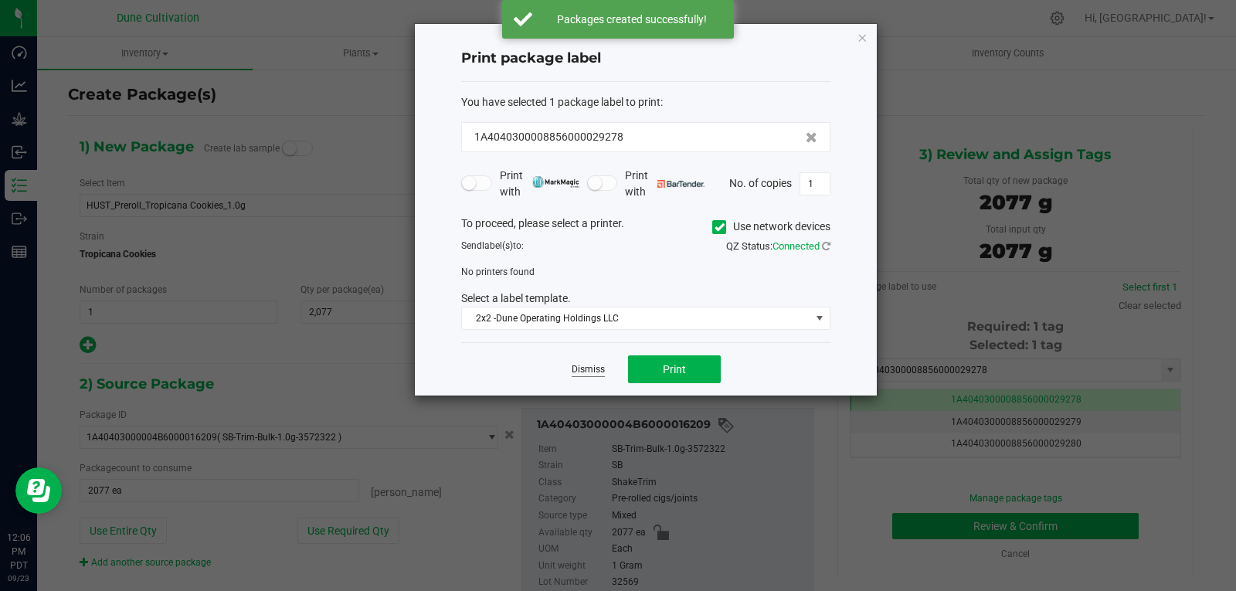
click at [585, 366] on link "Dismiss" at bounding box center [588, 369] width 33 height 13
